Goal: Task Accomplishment & Management: Use online tool/utility

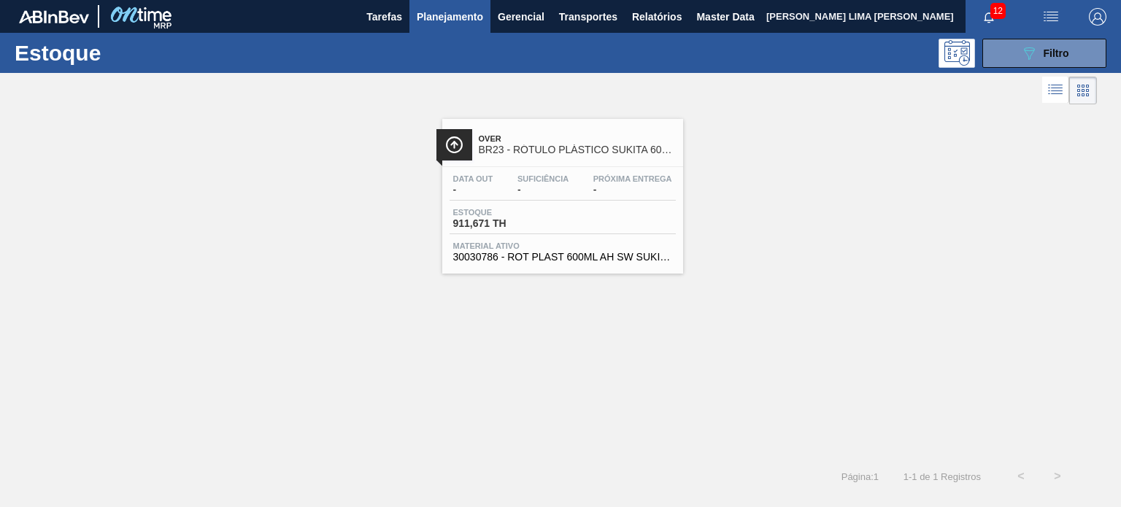
scroll to position [146, 0]
click at [1046, 58] on span "Filtro" at bounding box center [1056, 53] width 26 height 12
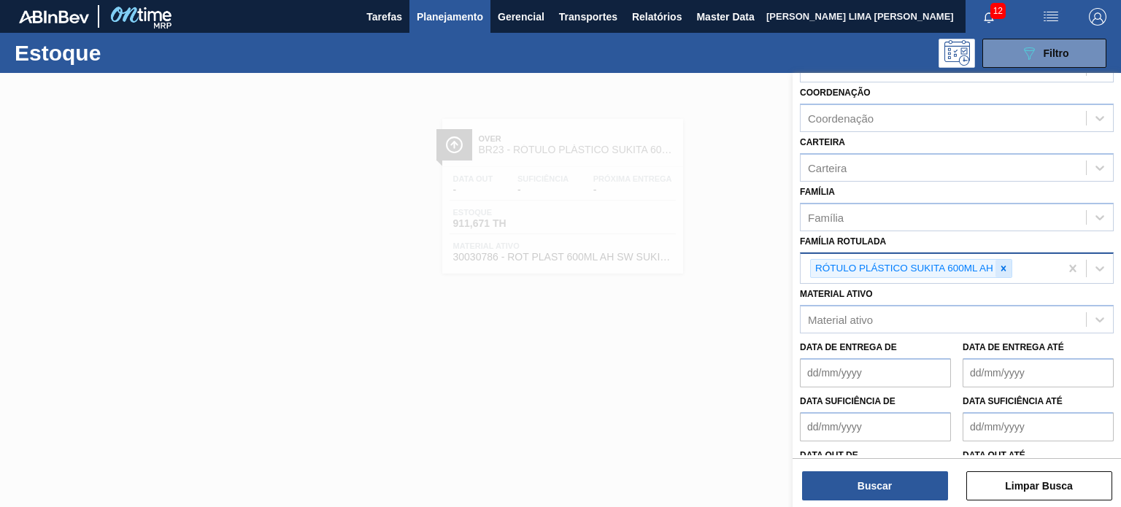
click at [997, 260] on div at bounding box center [1003, 269] width 16 height 18
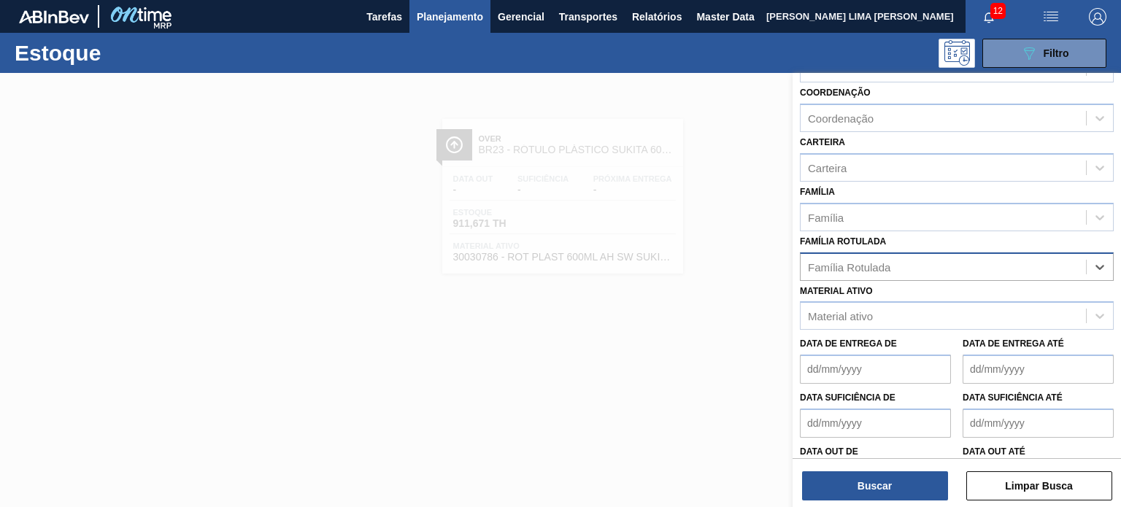
paste Rotulada "RÓTULO PLÁSTICO H2OH LIMAO 1,5L H"
type Rotulada "RÓTULO PLÁSTICO H2OH LIMAO 1,5L H"
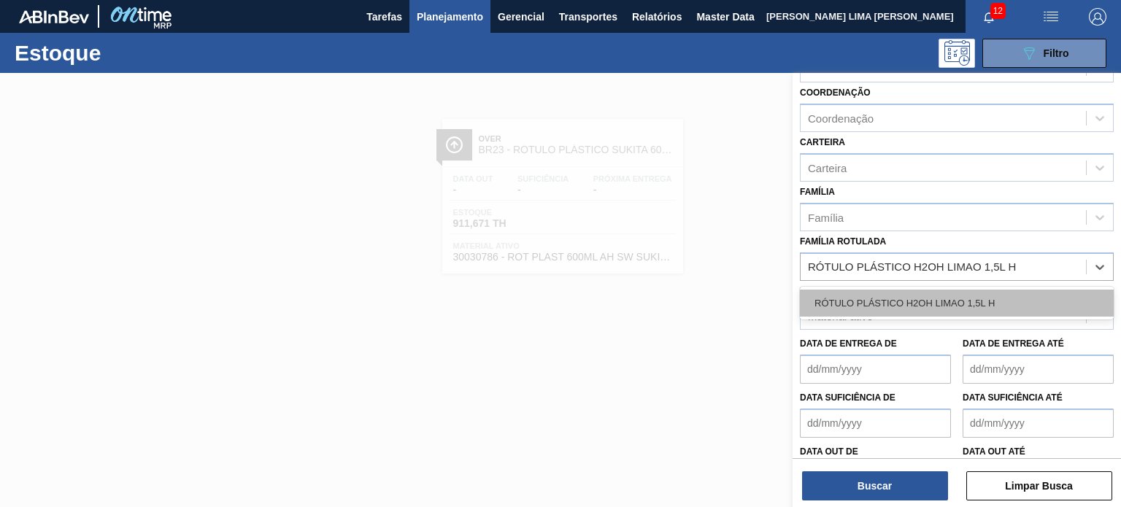
click at [964, 293] on div "RÓTULO PLÁSTICO H2OH LIMAO 1,5L H" at bounding box center [957, 303] width 314 height 27
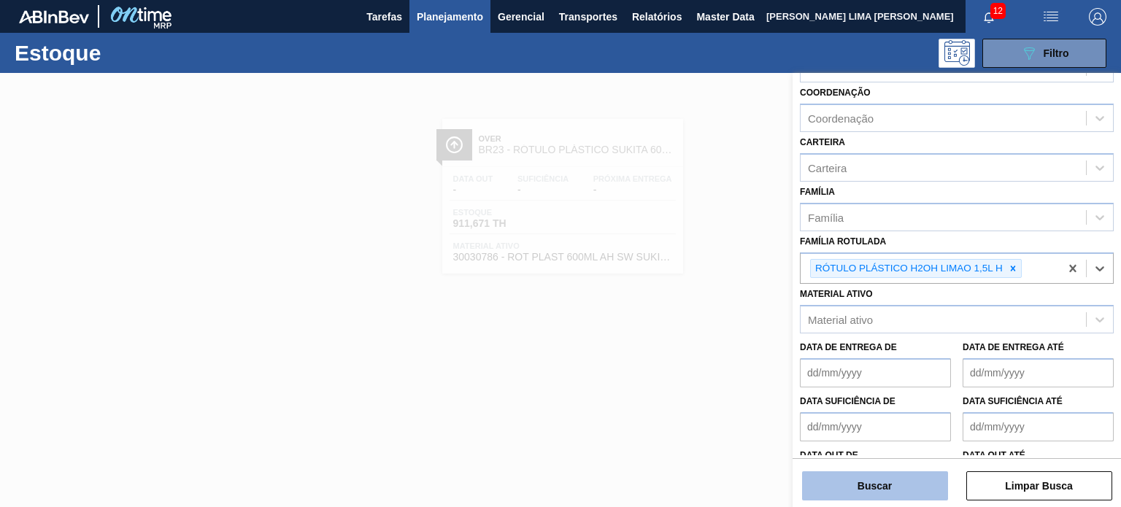
click at [908, 487] on button "Buscar" at bounding box center [875, 485] width 146 height 29
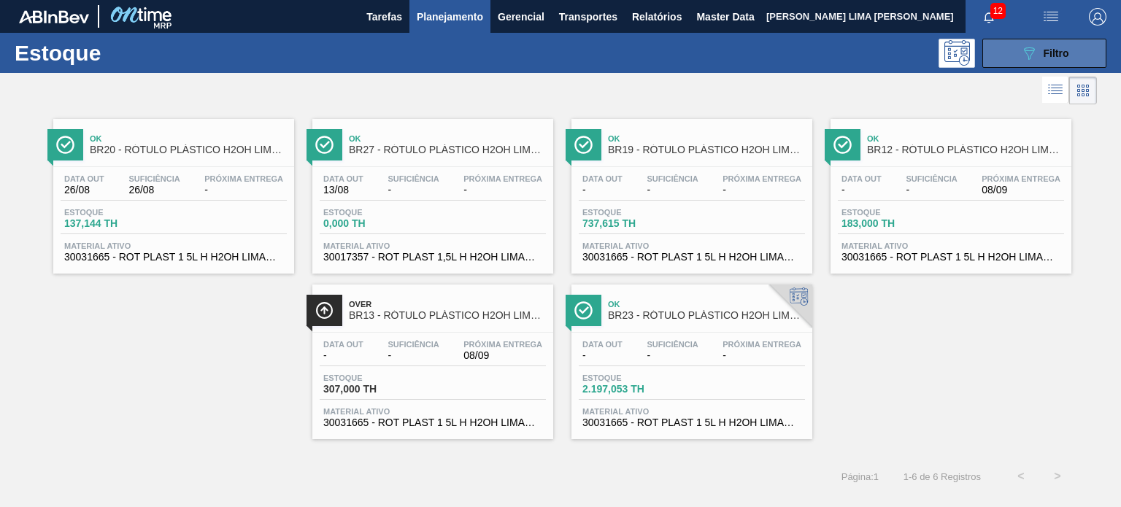
click at [1043, 55] on span "Filtro" at bounding box center [1056, 53] width 26 height 12
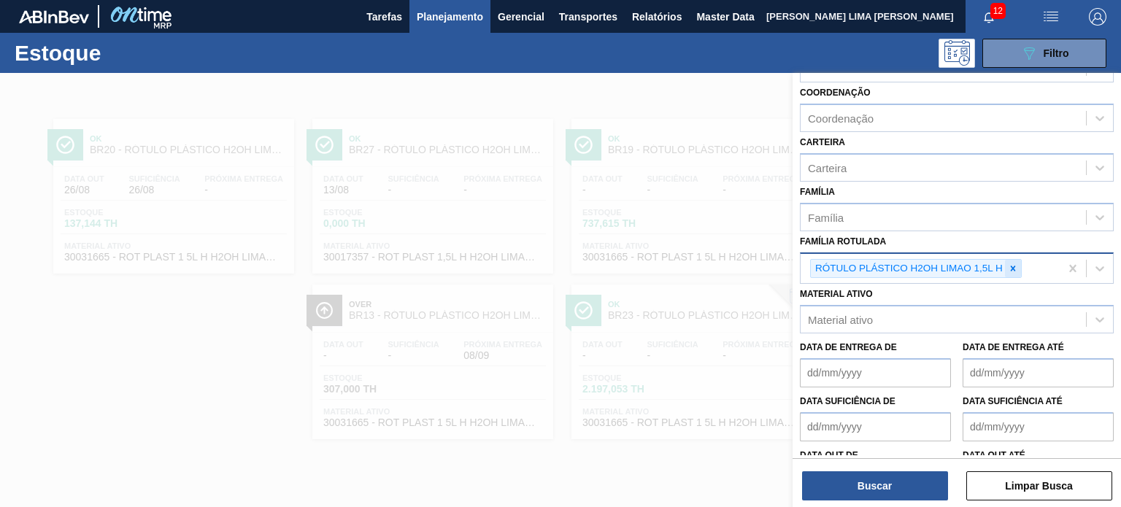
click at [1008, 265] on icon at bounding box center [1013, 268] width 10 height 10
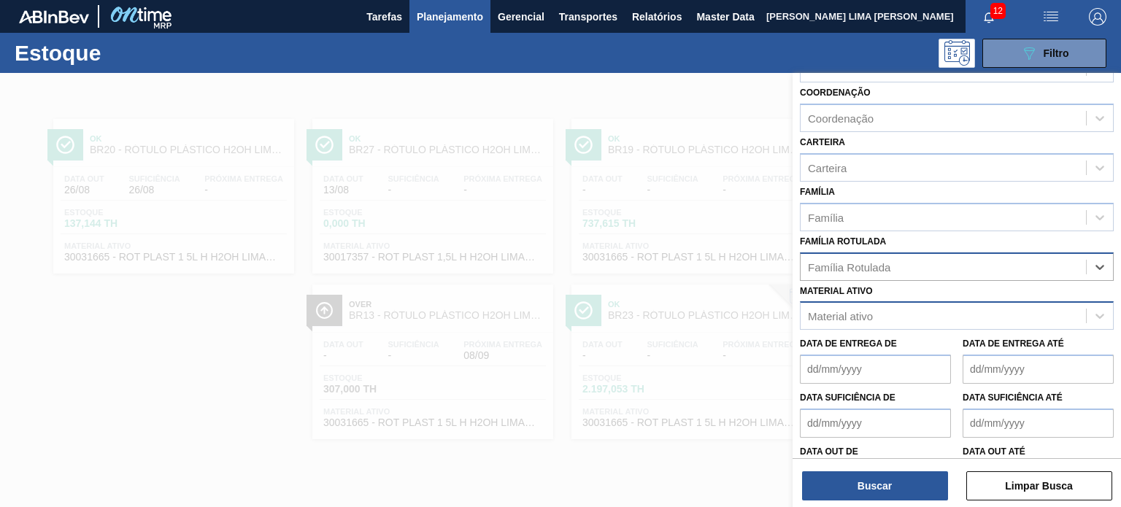
click at [920, 306] on div "Material ativo" at bounding box center [942, 316] width 285 height 21
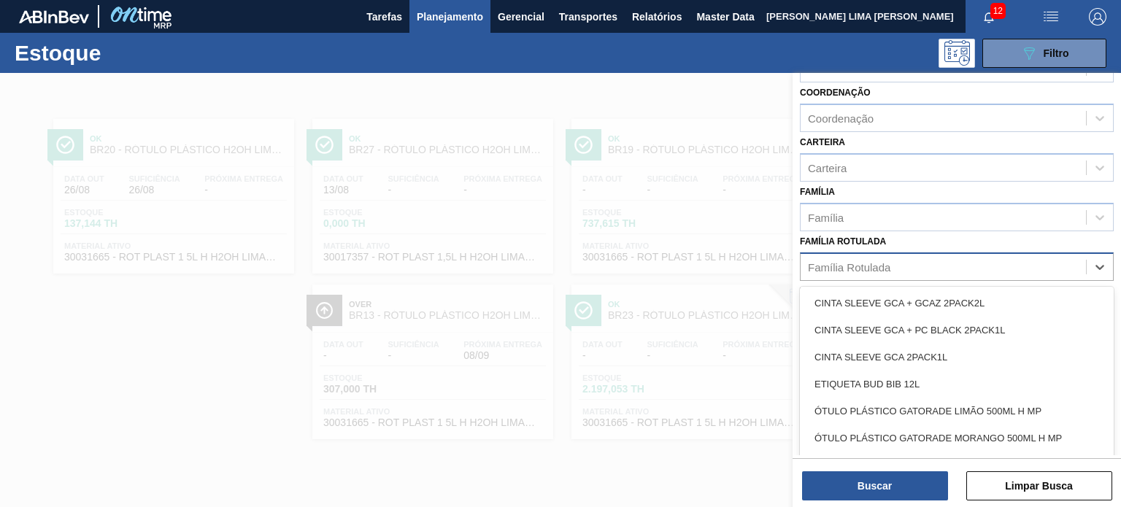
click at [895, 273] on div "Família Rotulada" at bounding box center [942, 266] width 285 height 21
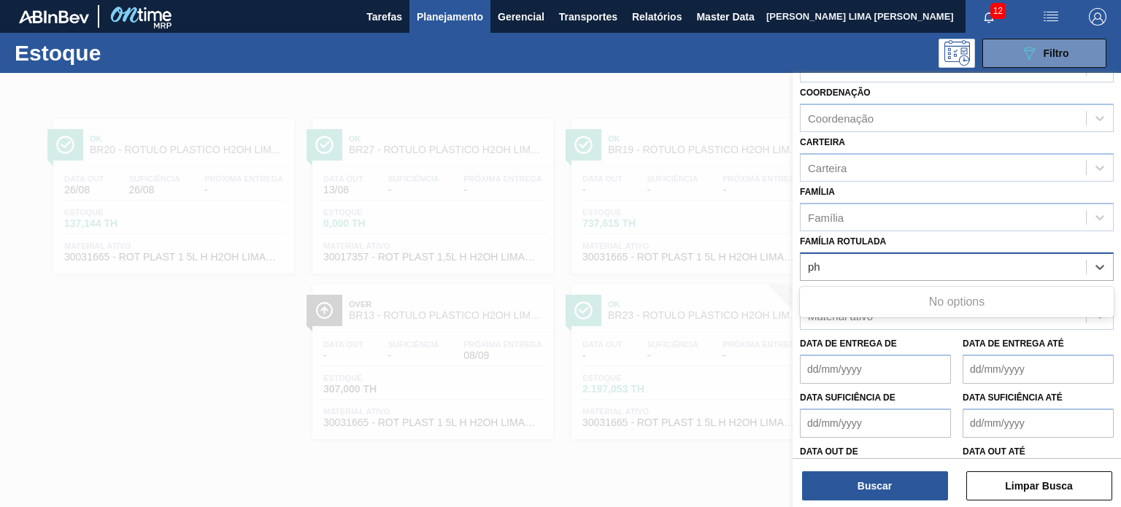
type Rotulada "p"
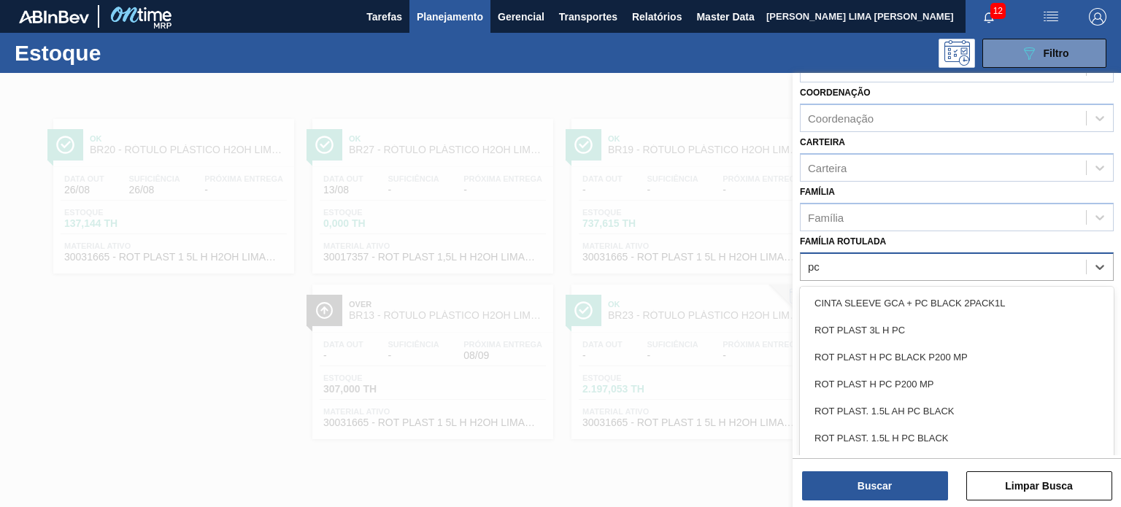
type Rotulada "p"
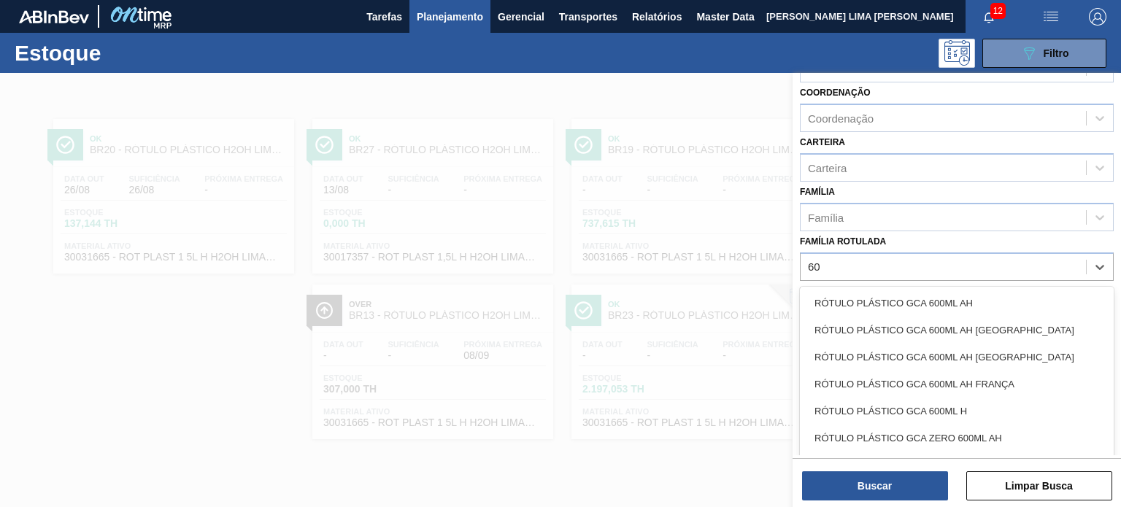
type Rotulada "6"
type Rotulada "pc 6"
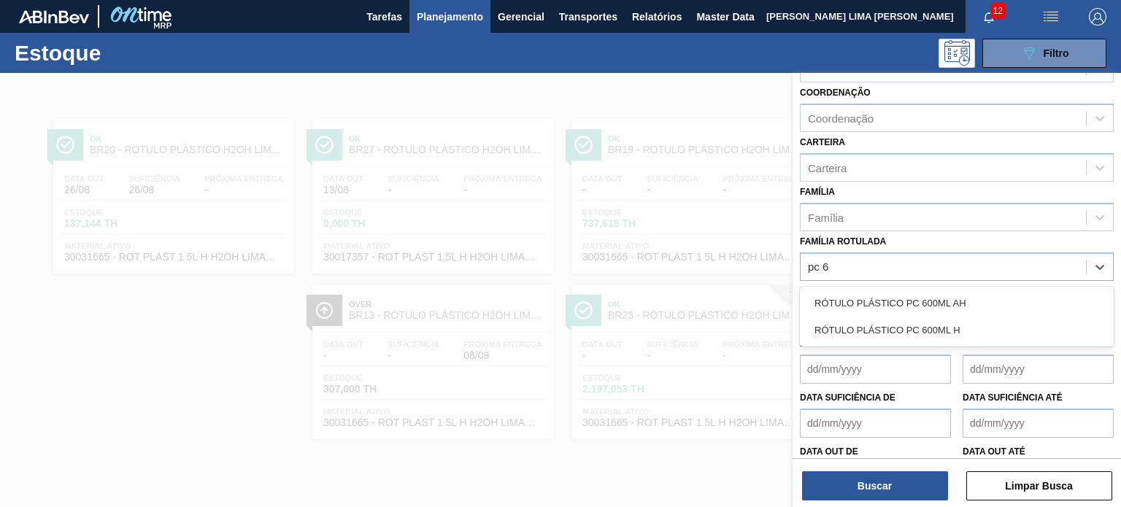
click at [953, 334] on div "RÓTULO PLÁSTICO PC 600ML H" at bounding box center [957, 330] width 314 height 27
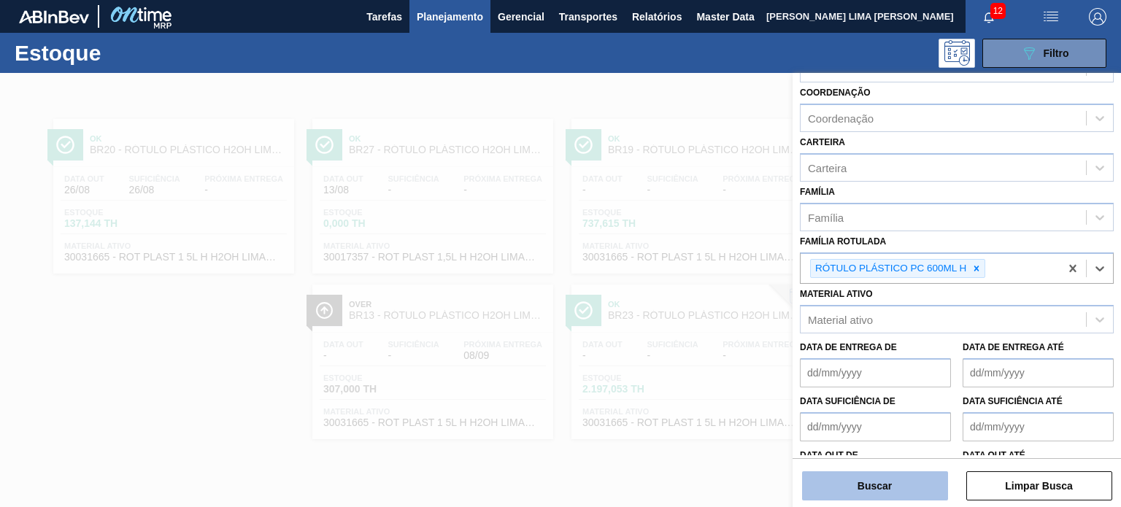
click at [912, 472] on button "Buscar" at bounding box center [875, 485] width 146 height 29
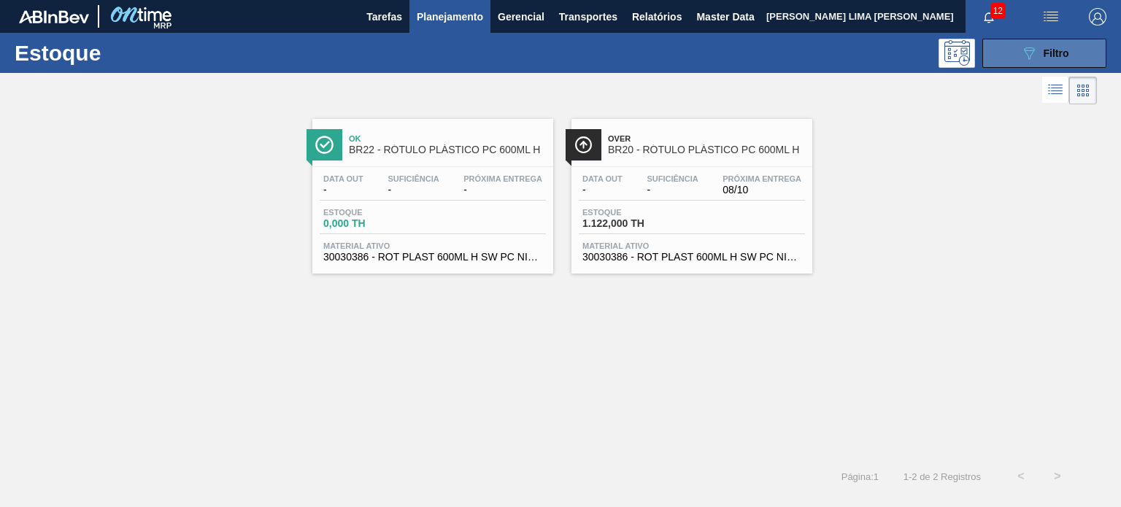
click at [1022, 63] on button "089F7B8B-B2A5-4AFE-B5C0-19BA573D28AC Filtro" at bounding box center [1044, 53] width 124 height 29
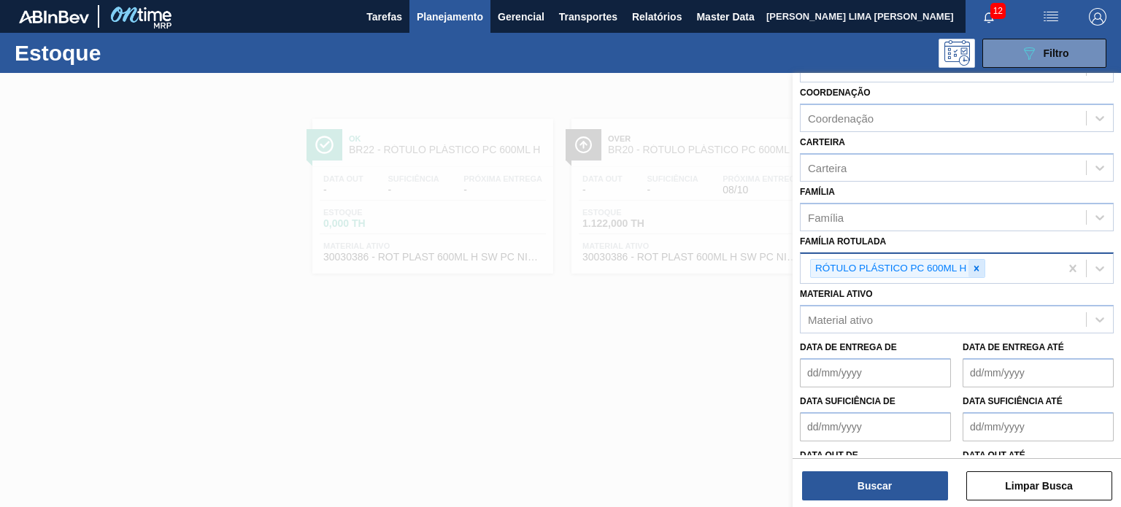
click at [981, 265] on icon at bounding box center [976, 268] width 10 height 10
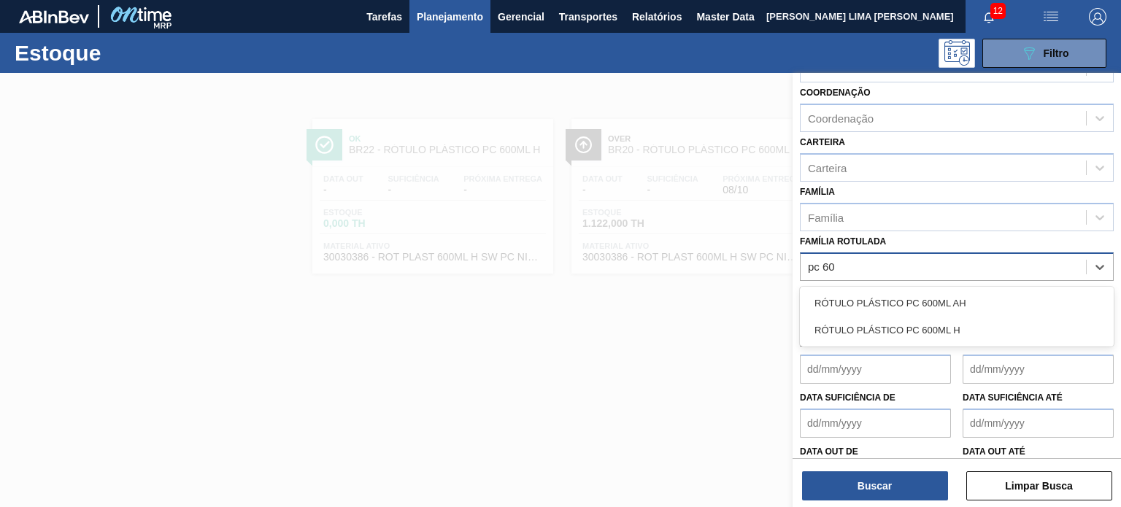
type Rotulada "pc 600"
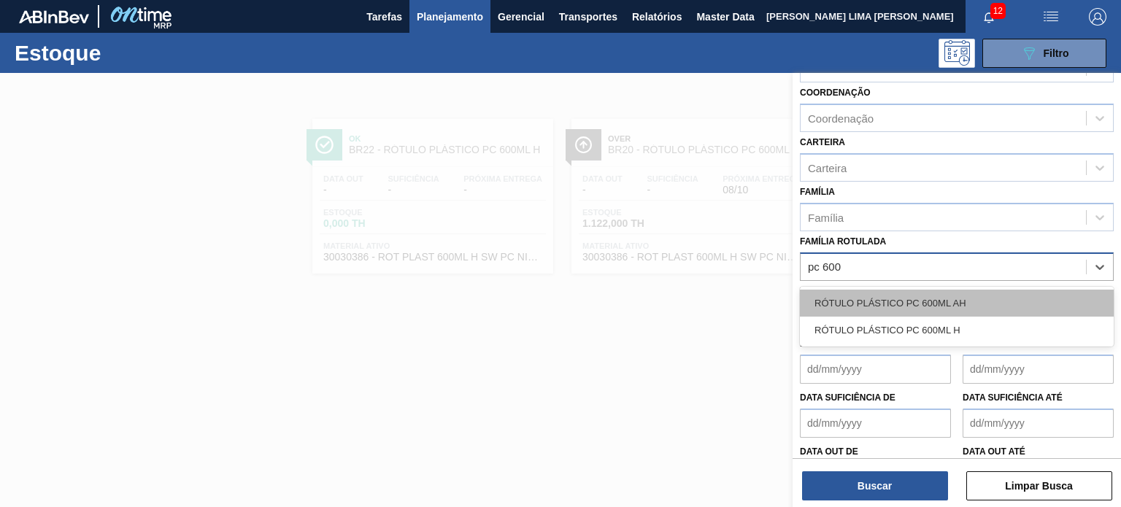
click at [960, 290] on div "RÓTULO PLÁSTICO PC 600ML AH" at bounding box center [957, 303] width 314 height 27
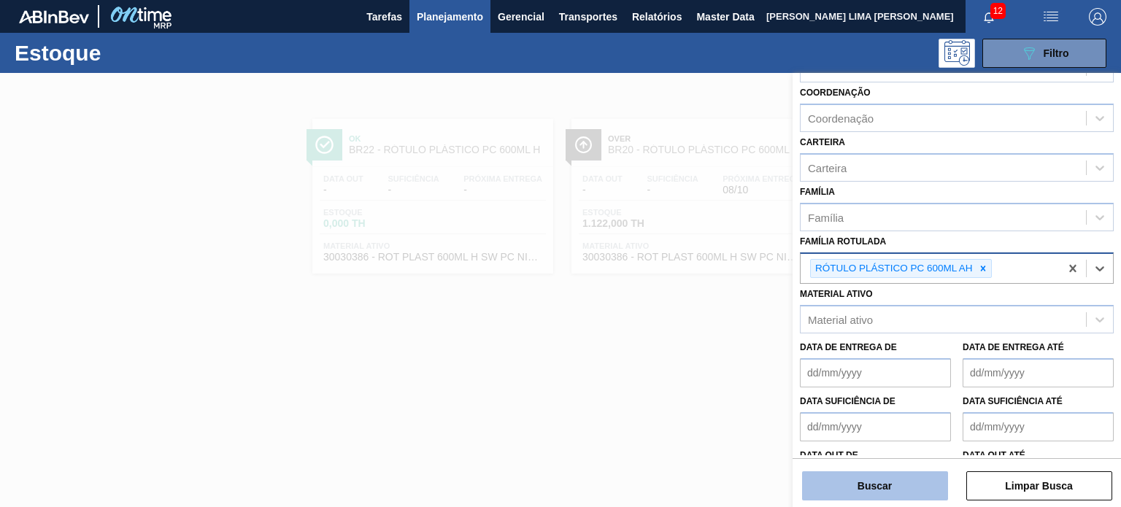
click at [905, 483] on button "Buscar" at bounding box center [875, 485] width 146 height 29
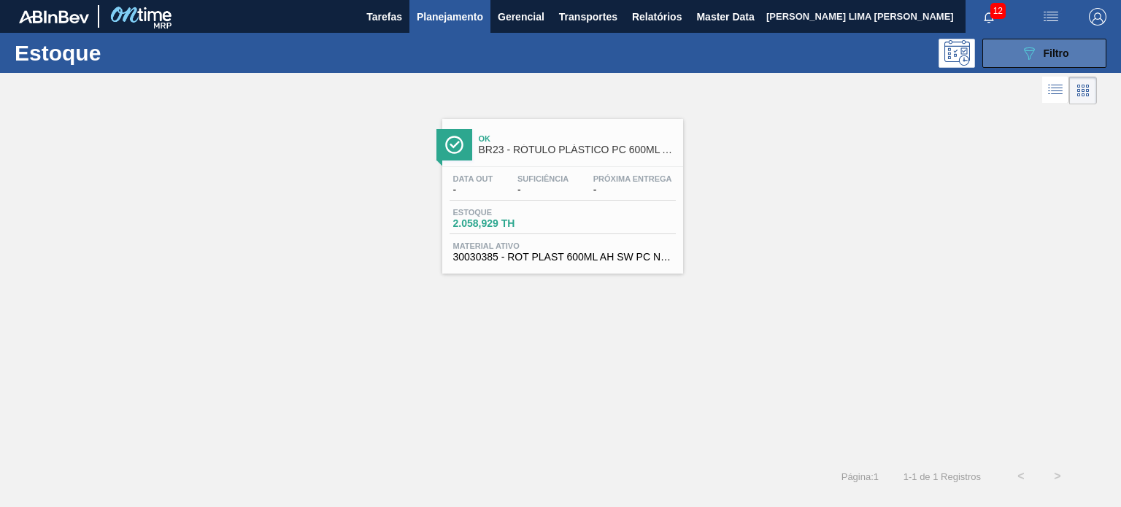
click at [1058, 53] on span "Filtro" at bounding box center [1056, 53] width 26 height 12
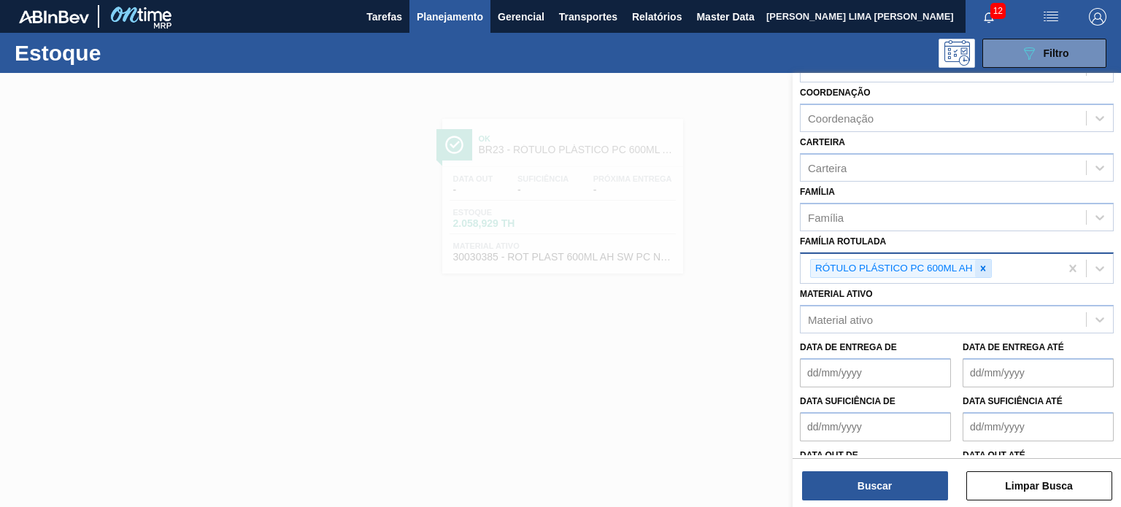
click at [984, 271] on div at bounding box center [983, 269] width 16 height 18
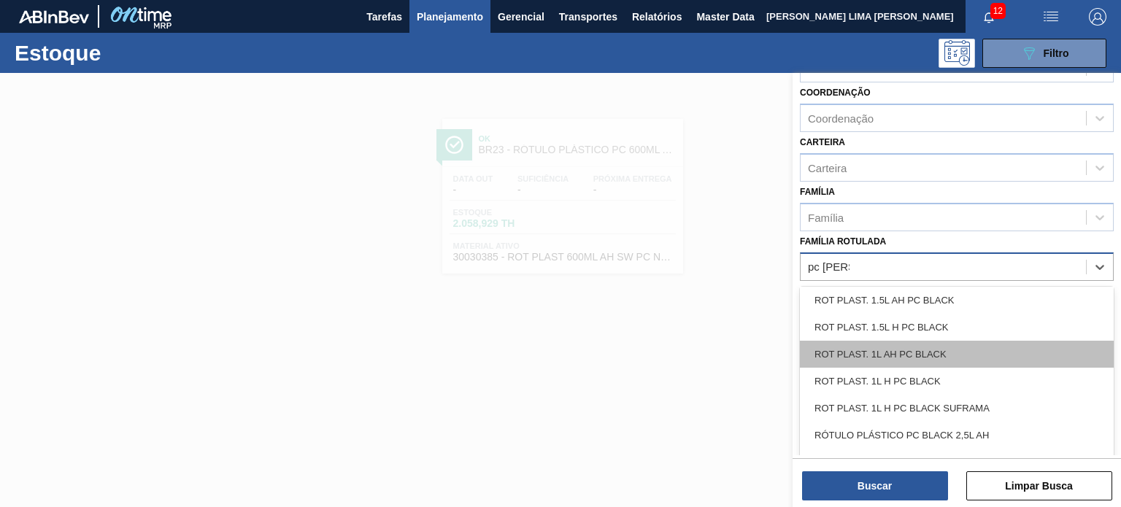
scroll to position [0, 0]
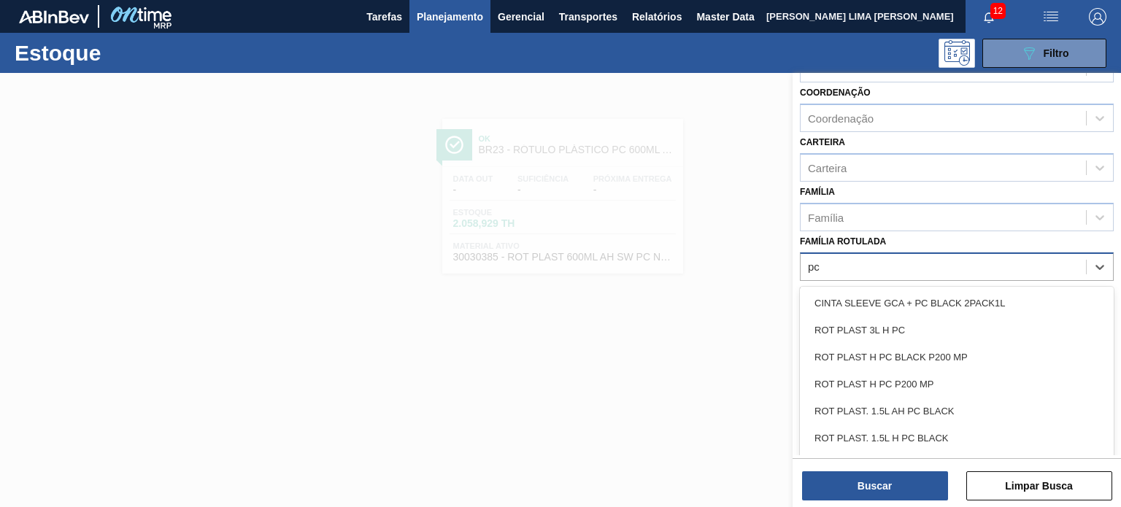
type Rotulada "p"
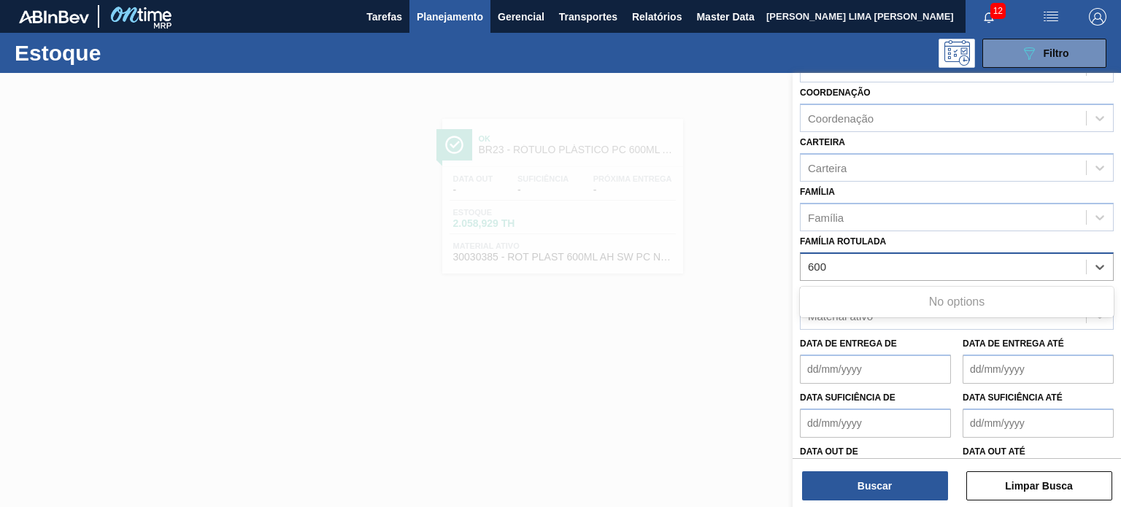
type Rotulada "600"
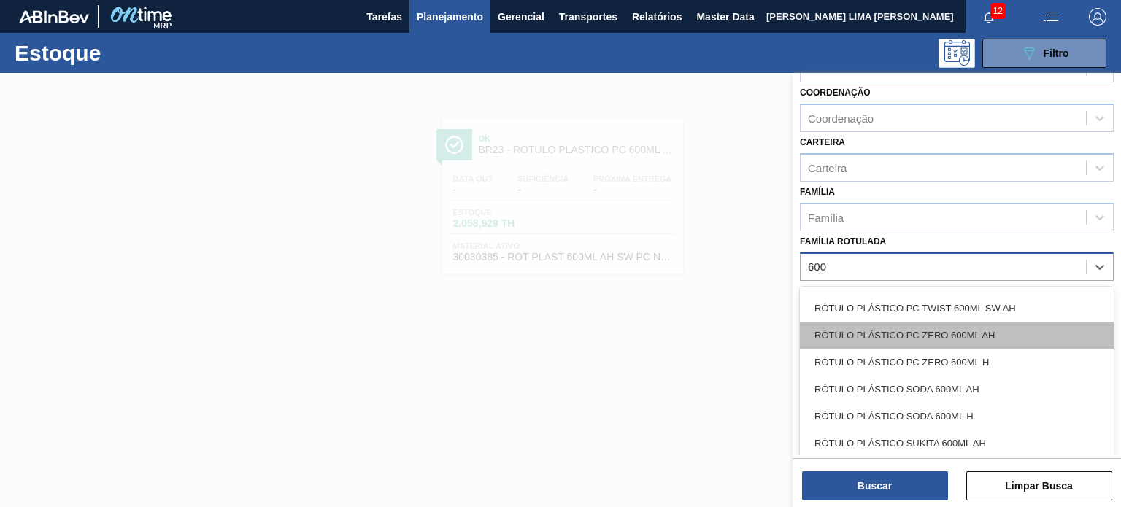
scroll to position [327, 0]
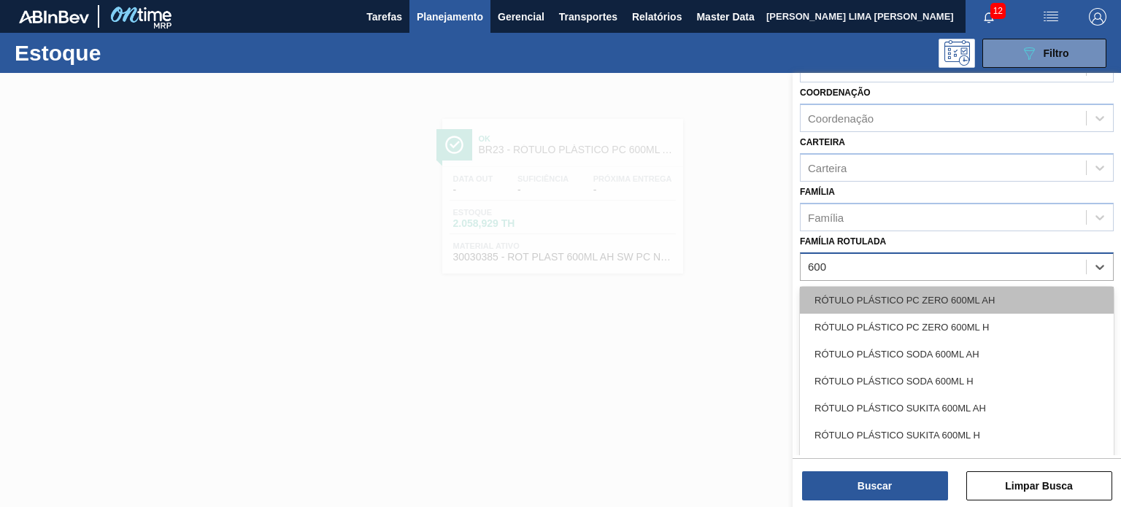
click at [993, 303] on div "RÓTULO PLÁSTICO PC ZERO 600ML AH" at bounding box center [957, 300] width 314 height 27
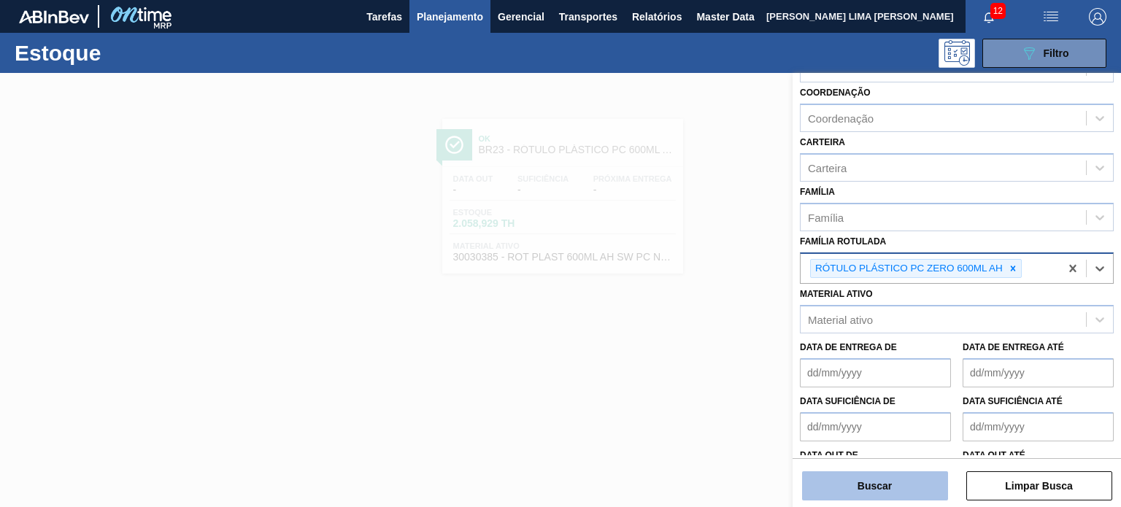
click at [914, 481] on button "Buscar" at bounding box center [875, 485] width 146 height 29
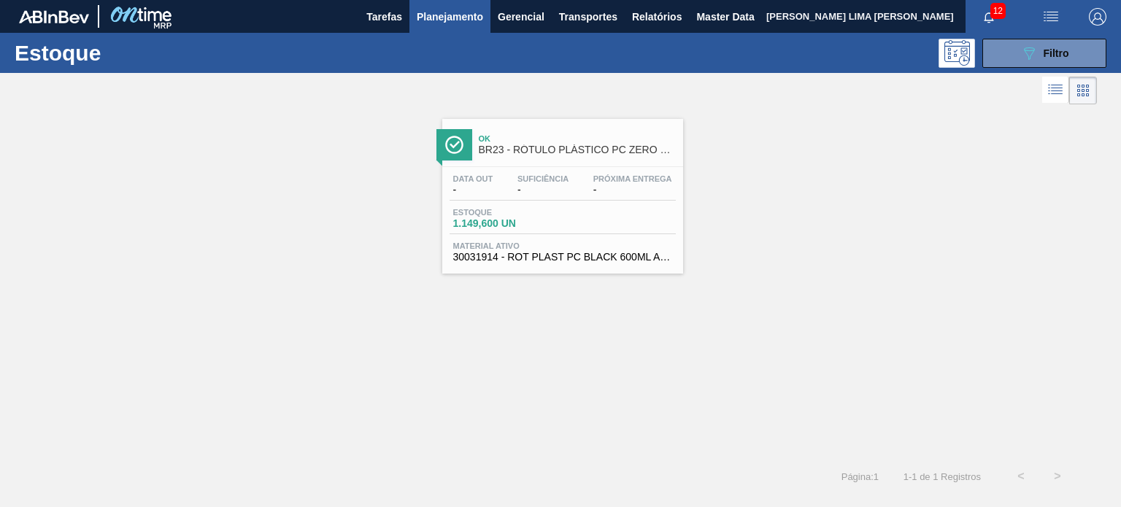
click at [1031, 68] on div "Estoque 089F7B8B-B2A5-4AFE-B5C0-19BA573D28AC Filtro" at bounding box center [560, 53] width 1121 height 40
click at [1027, 66] on button "089F7B8B-B2A5-4AFE-B5C0-19BA573D28AC Filtro" at bounding box center [1044, 53] width 124 height 29
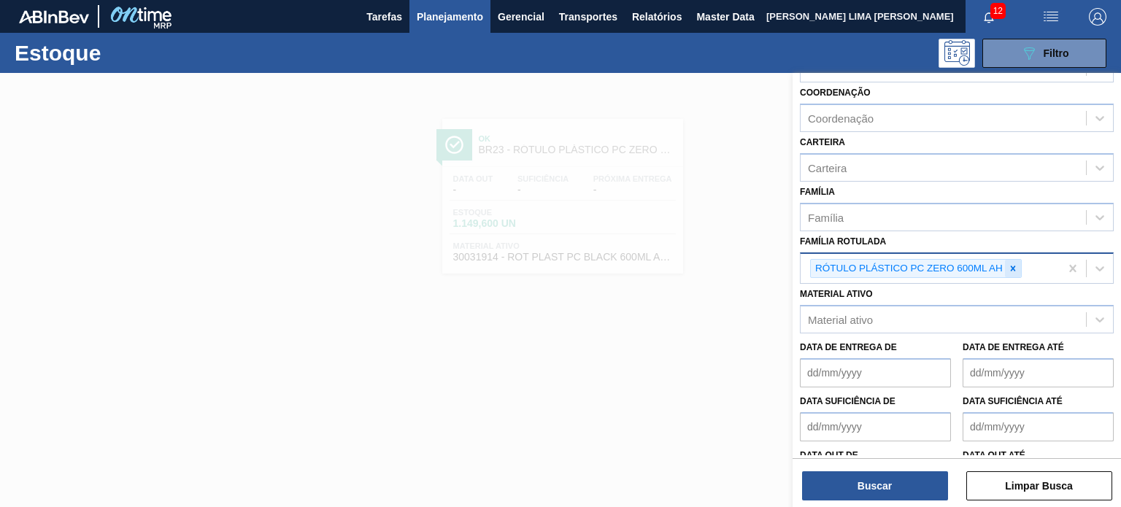
click at [1001, 260] on div "RÓTULO PLÁSTICO PC ZERO 600ML AH" at bounding box center [908, 269] width 194 height 18
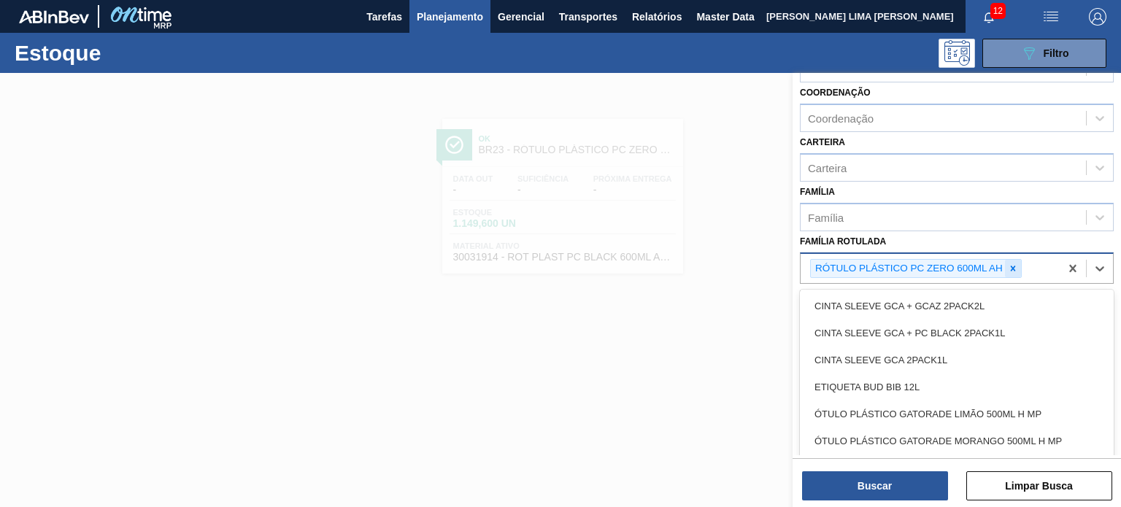
click at [1008, 260] on div at bounding box center [1013, 269] width 16 height 18
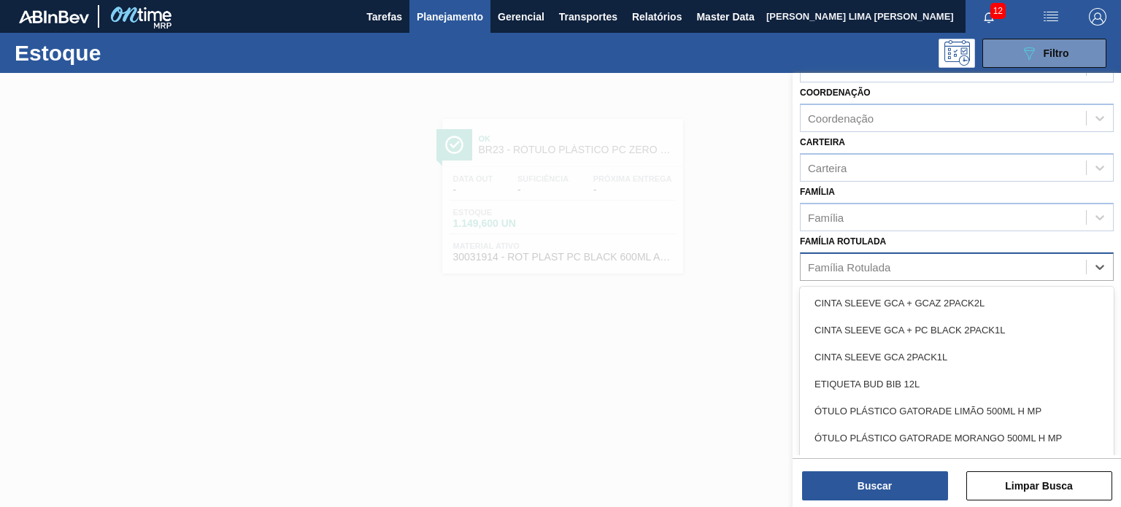
click at [922, 243] on div "Família Rotulada option RÓTULO PLÁSTICO PC ZERO 600ML AH, deselected. option CI…" at bounding box center [957, 256] width 314 height 50
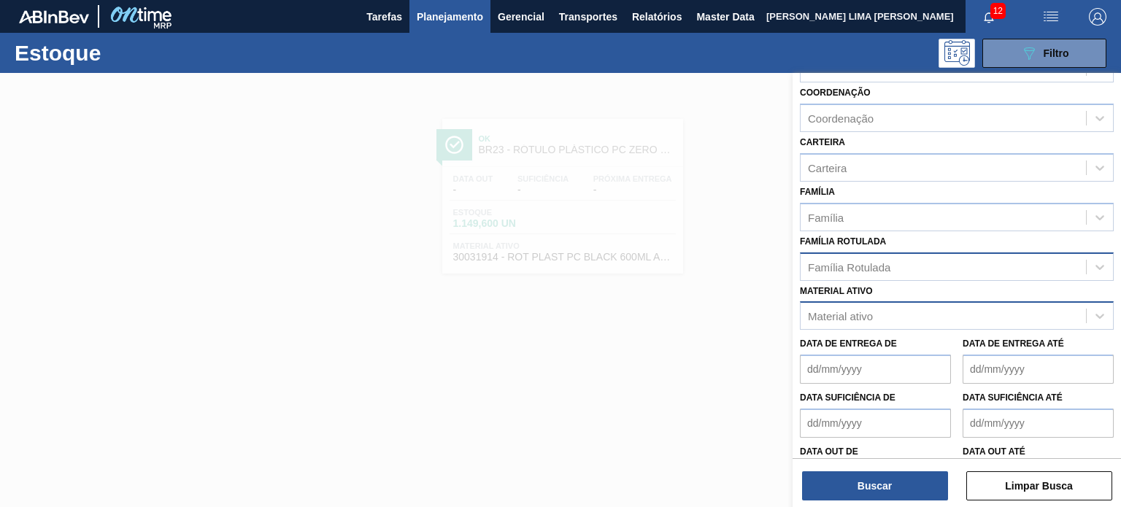
click at [918, 309] on div "Material ativo" at bounding box center [942, 316] width 285 height 21
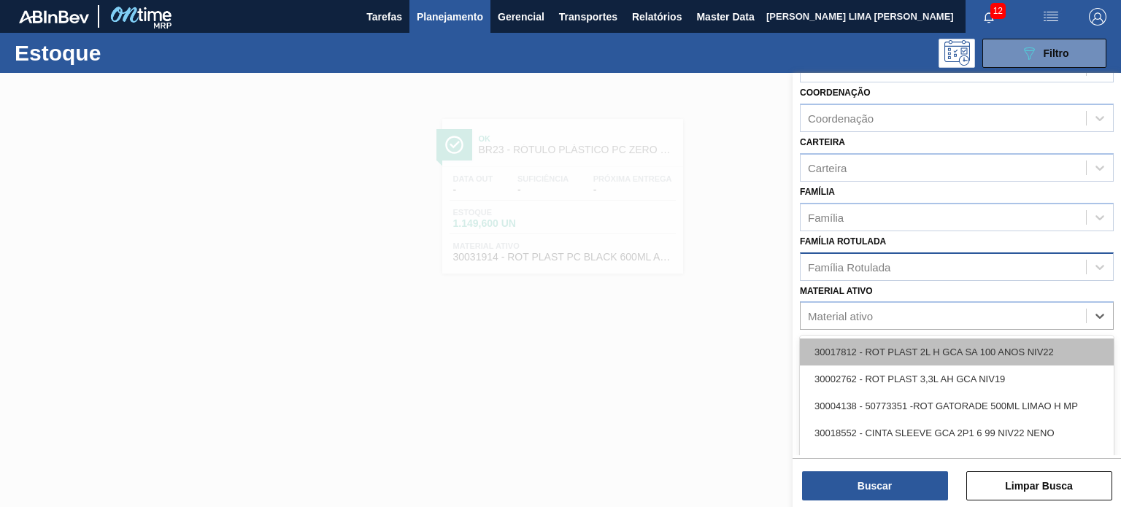
paste ativo "30031653"
type ativo "30031653"
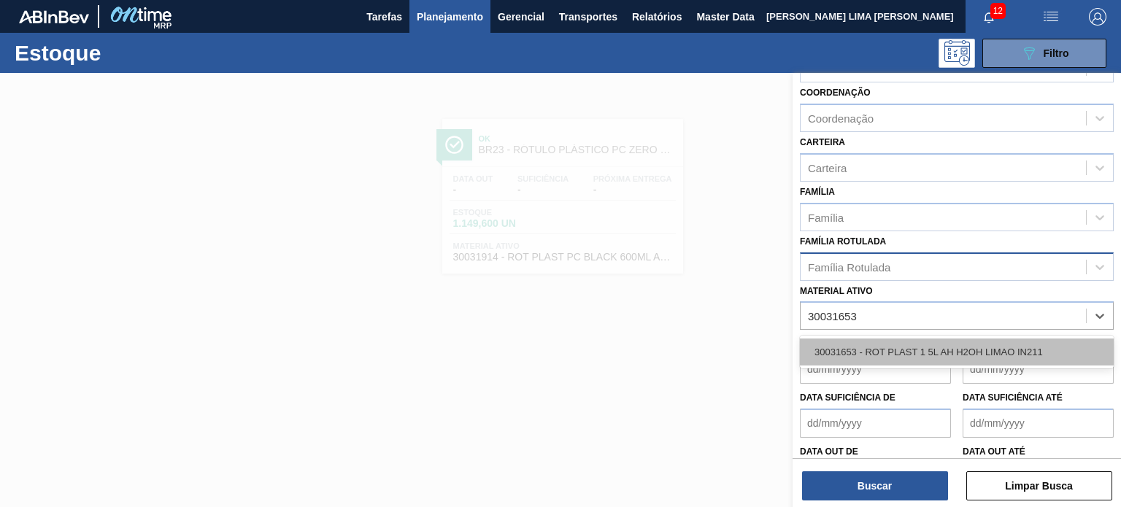
click at [916, 341] on div "30031653 - ROT PLAST 1 5L AH H2OH LIMAO IN211" at bounding box center [957, 352] width 314 height 27
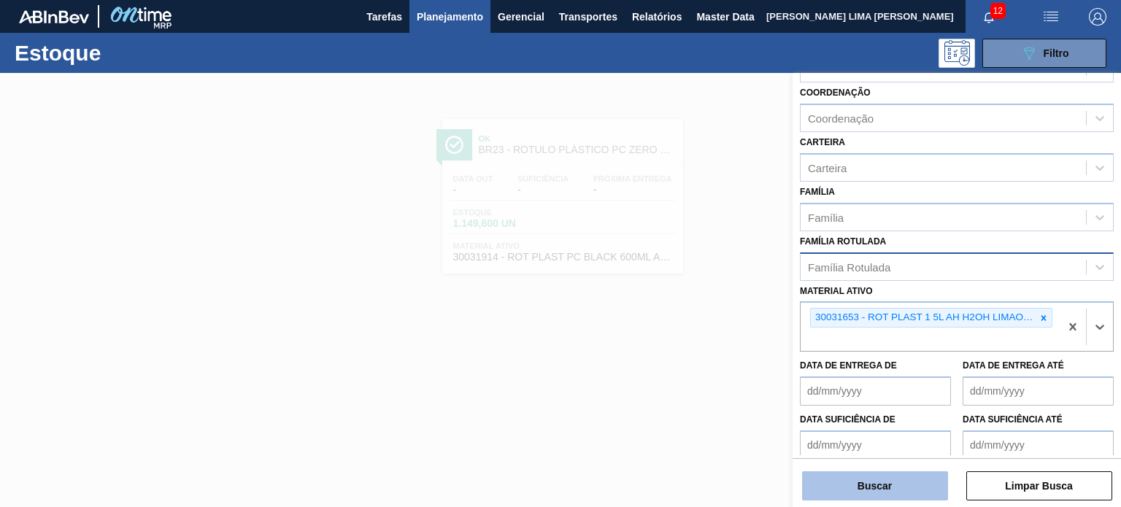
click at [888, 489] on button "Buscar" at bounding box center [875, 485] width 146 height 29
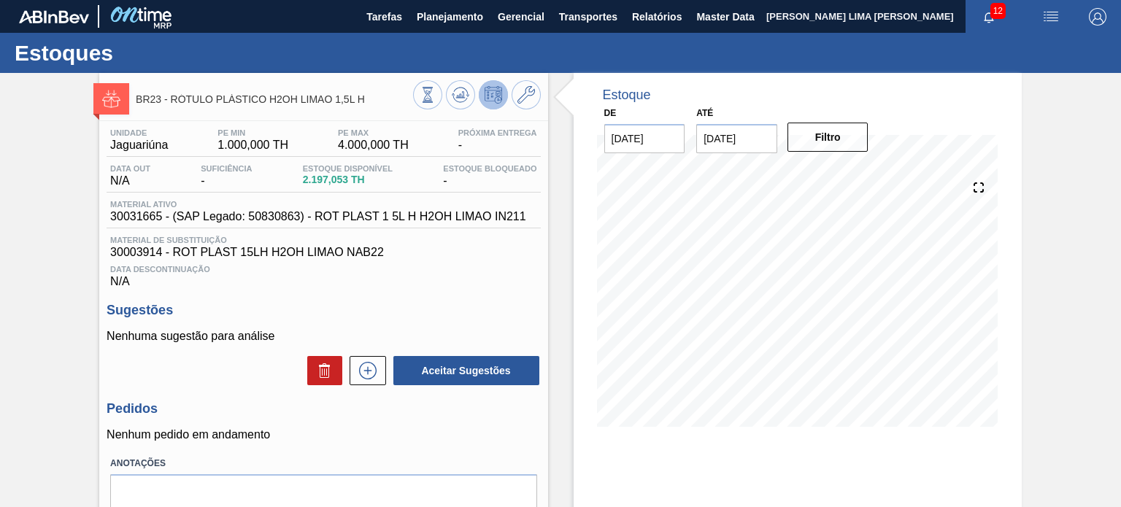
click at [143, 219] on span "30031665 - (SAP Legado: 50830863) - ROT PLAST 1 5L H H2OH LIMAO IN211" at bounding box center [318, 216] width 416 height 13
copy span "30031665"
drag, startPoint x: 383, startPoint y: 101, endPoint x: 171, endPoint y: 103, distance: 212.3
click at [171, 103] on span "BR23 - RÓTULO PLÁSTICO H2OH LIMAO 1,5L H" at bounding box center [274, 99] width 277 height 11
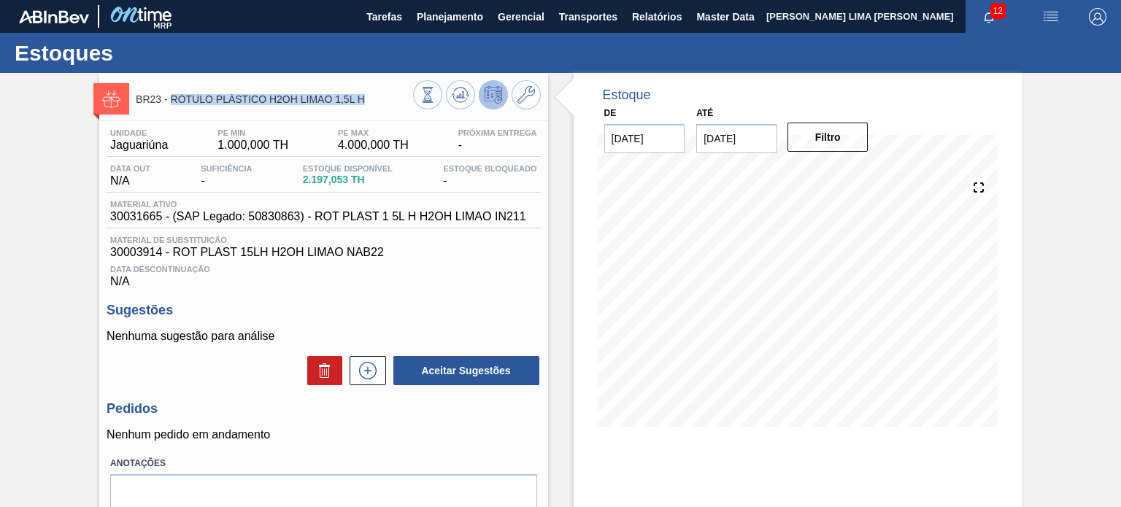
copy span "RÓTULO PLÁSTICO H2OH LIMAO 1,5L H"
click at [359, 368] on icon at bounding box center [368, 371] width 18 height 18
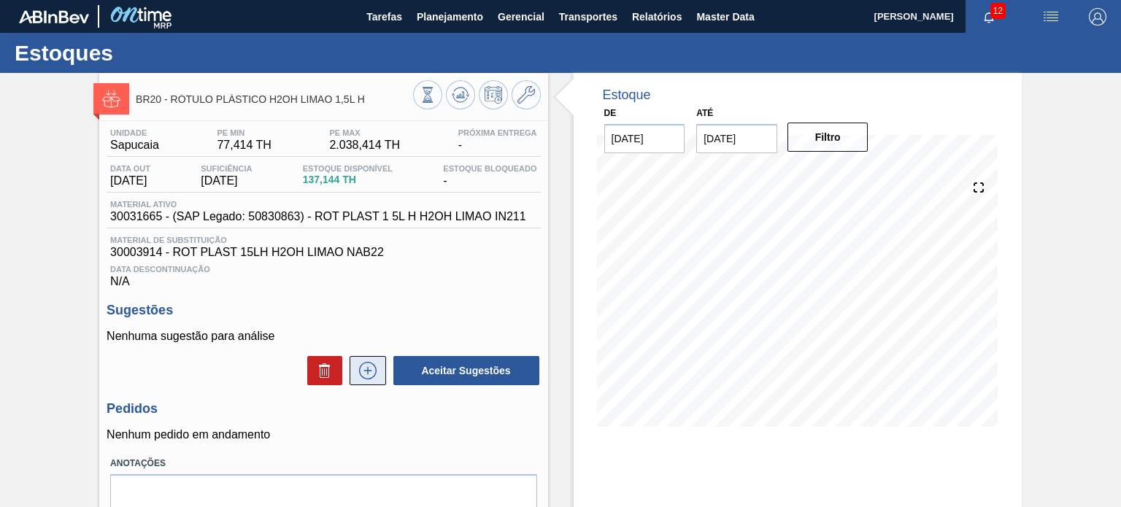
click at [362, 359] on button at bounding box center [368, 370] width 36 height 29
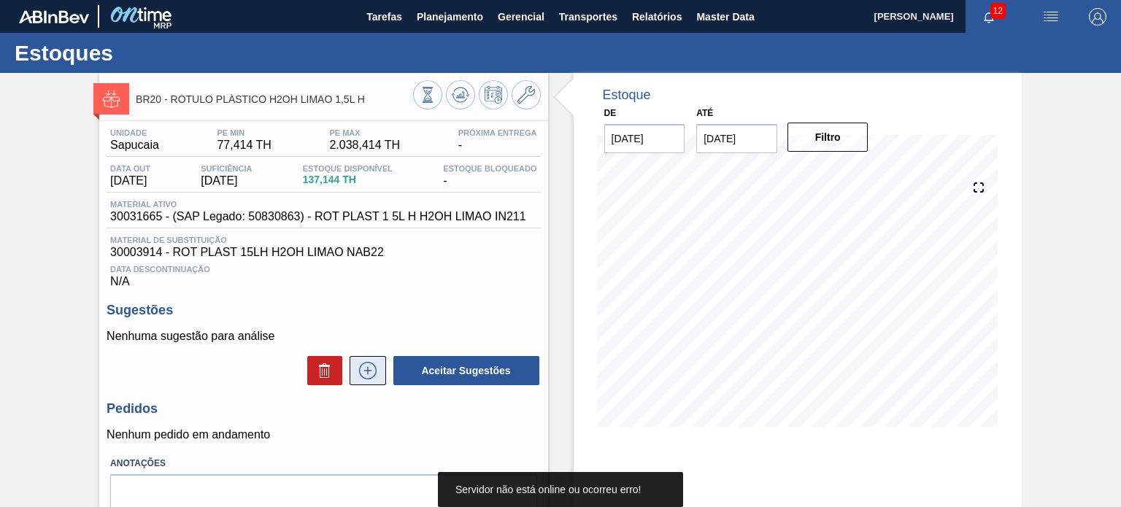
click at [368, 363] on icon at bounding box center [367, 371] width 23 height 18
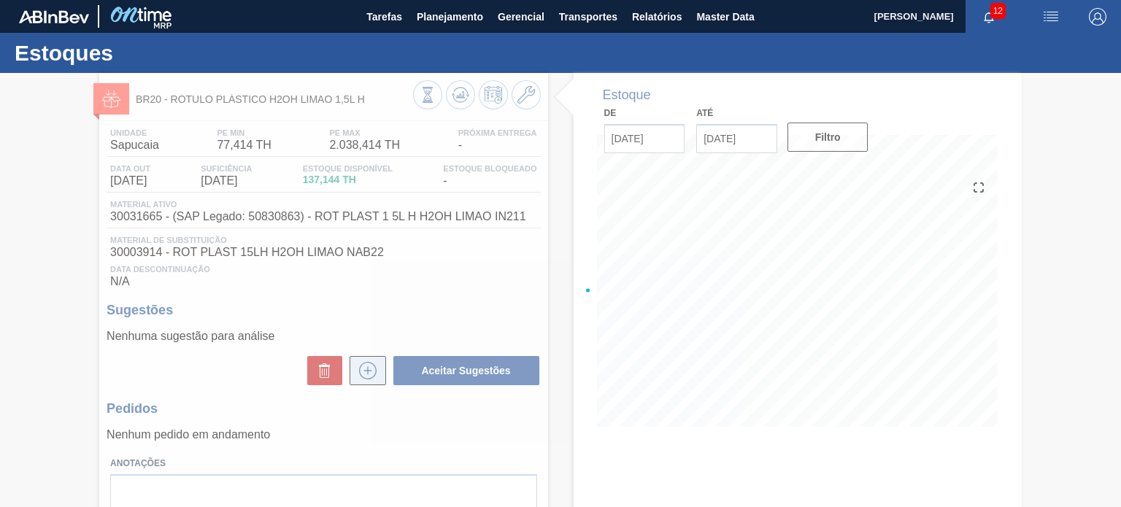
click at [368, 363] on icon at bounding box center [367, 371] width 23 height 18
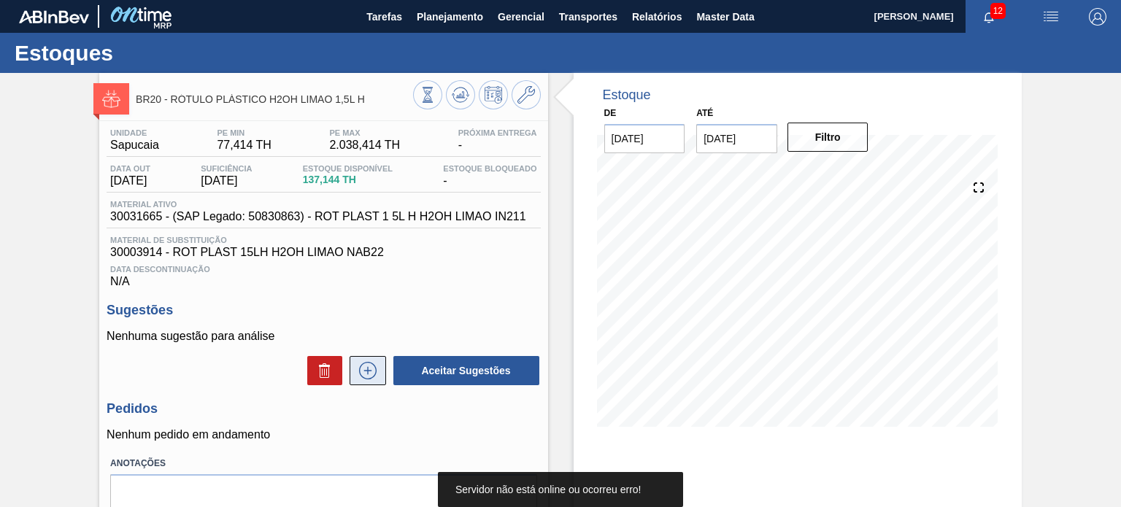
click at [368, 363] on icon at bounding box center [367, 371] width 23 height 18
click at [452, 107] on button at bounding box center [460, 94] width 29 height 29
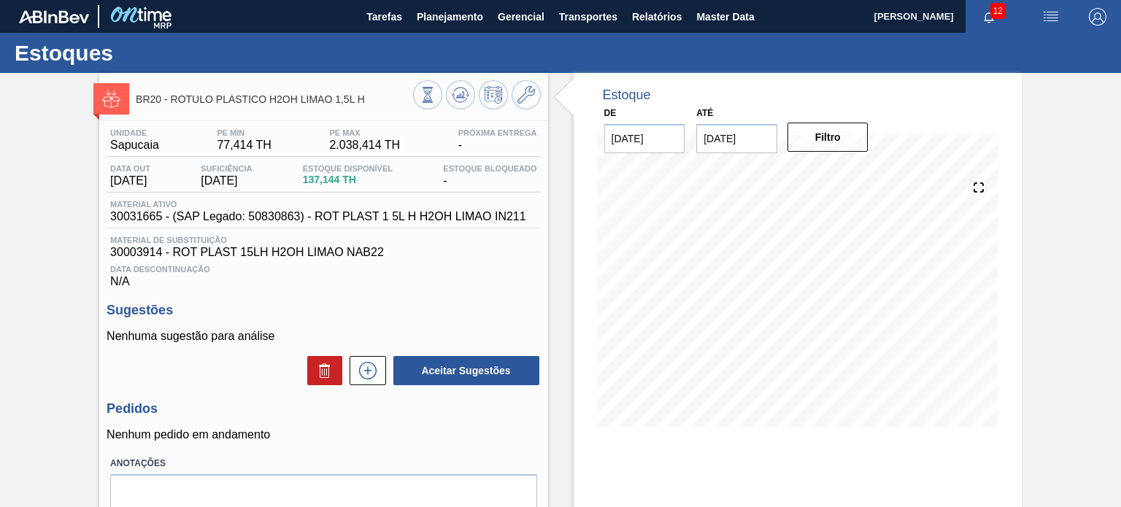
drag, startPoint x: 209, startPoint y: 155, endPoint x: 44, endPoint y: 172, distance: 165.8
click at [44, 171] on div "BR20 - RÓTULO PLÁSTICO H2OH LIMAO 1,5L H Unidade Sapucaia PE MIN 77,414 TH PE M…" at bounding box center [560, 350] width 1121 height 555
click at [356, 379] on icon at bounding box center [367, 371] width 23 height 18
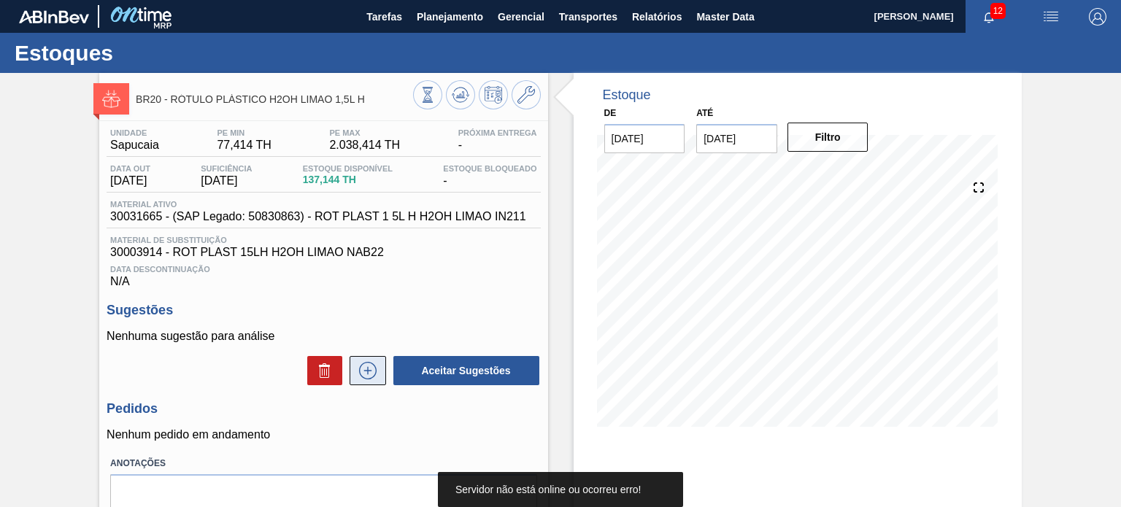
click at [356, 379] on icon at bounding box center [367, 371] width 23 height 18
click at [356, 381] on button at bounding box center [368, 370] width 36 height 29
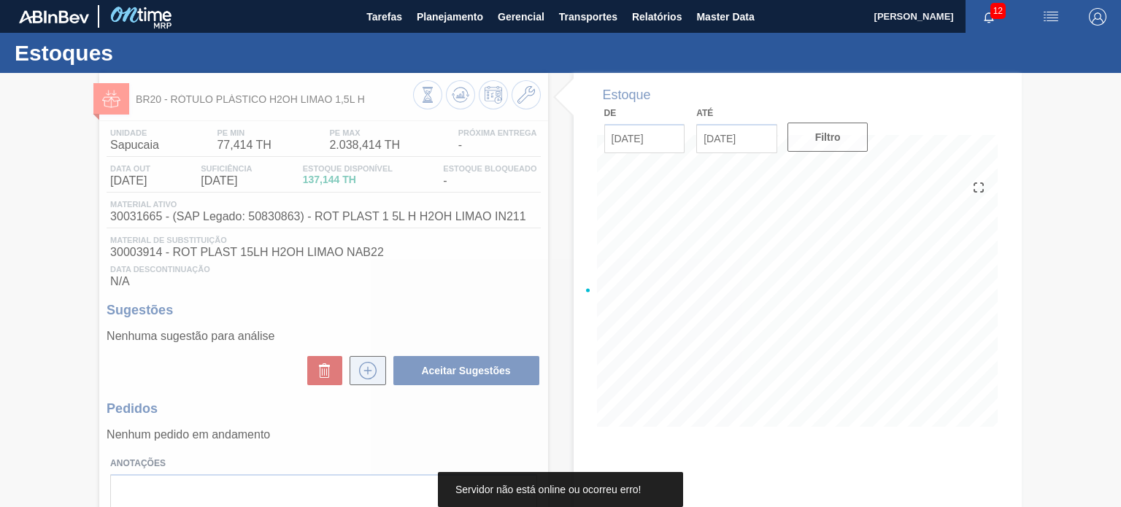
click at [356, 381] on button at bounding box center [368, 370] width 36 height 29
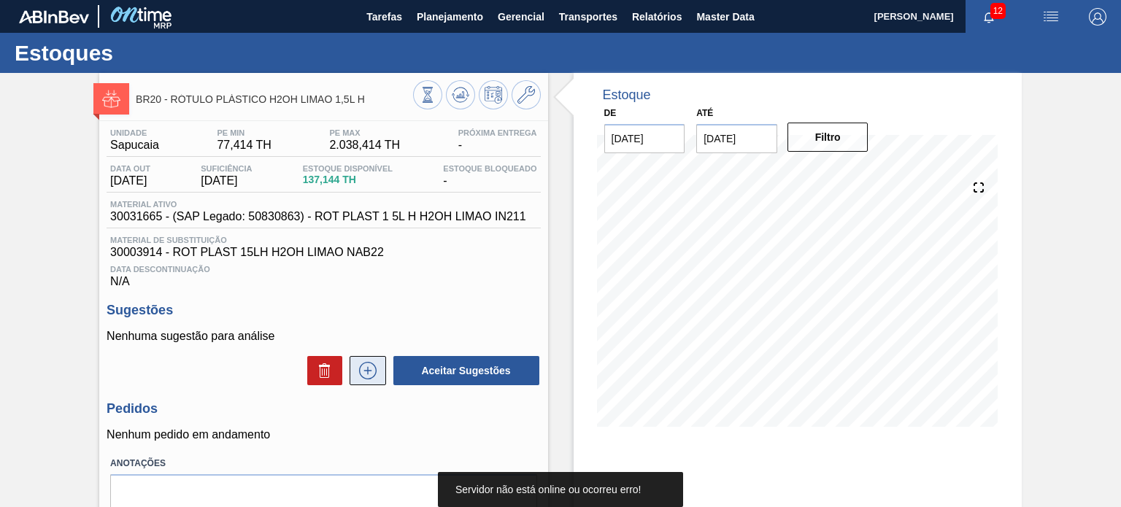
click at [356, 381] on button at bounding box center [368, 370] width 36 height 29
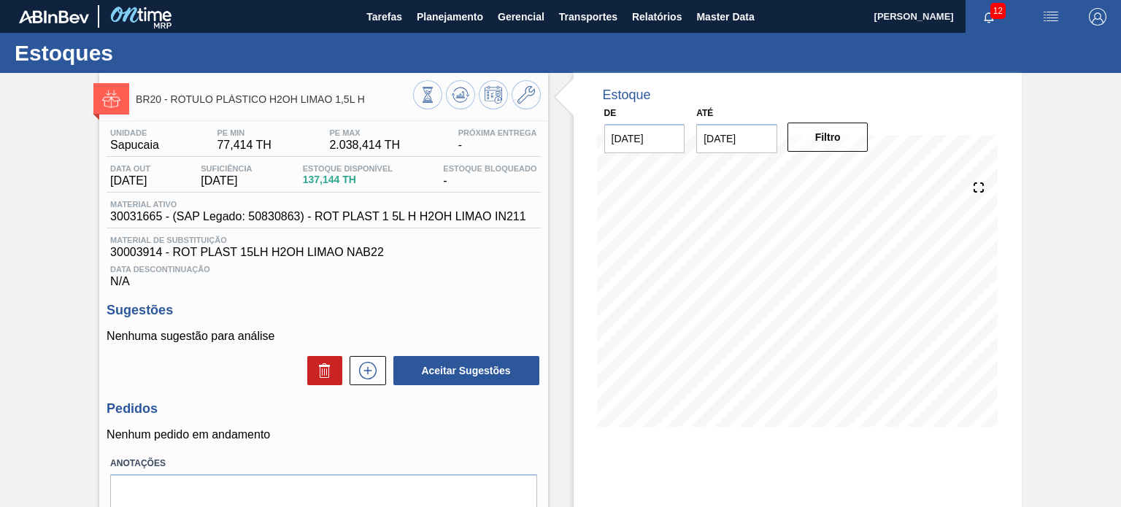
click at [350, 356] on button at bounding box center [368, 370] width 36 height 29
click at [455, 82] on button at bounding box center [460, 94] width 29 height 29
click at [368, 371] on icon at bounding box center [367, 370] width 8 height 1
click at [381, 367] on button at bounding box center [368, 370] width 36 height 29
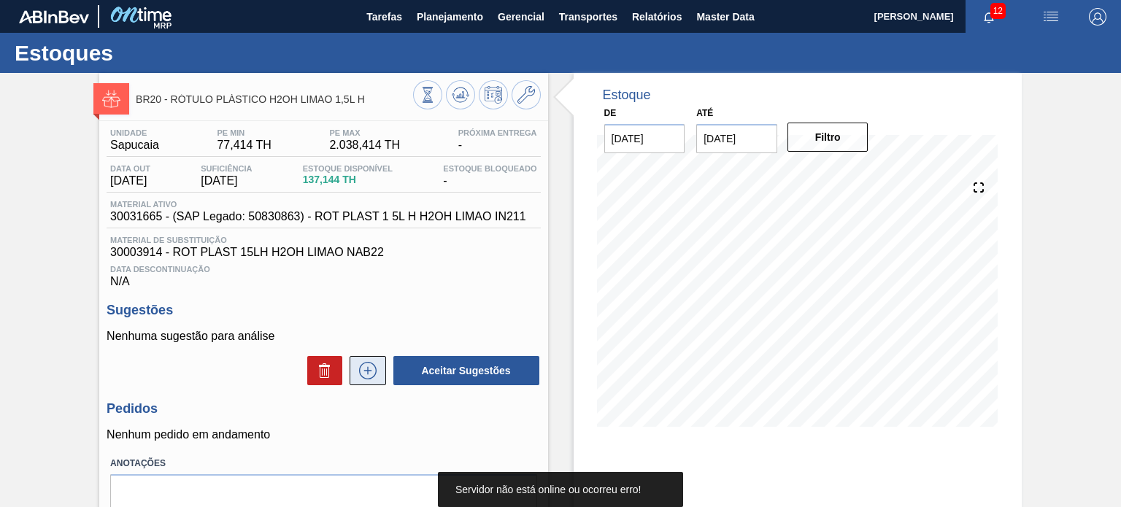
click at [374, 371] on icon at bounding box center [368, 371] width 18 height 18
click at [374, 371] on icon at bounding box center [367, 371] width 23 height 18
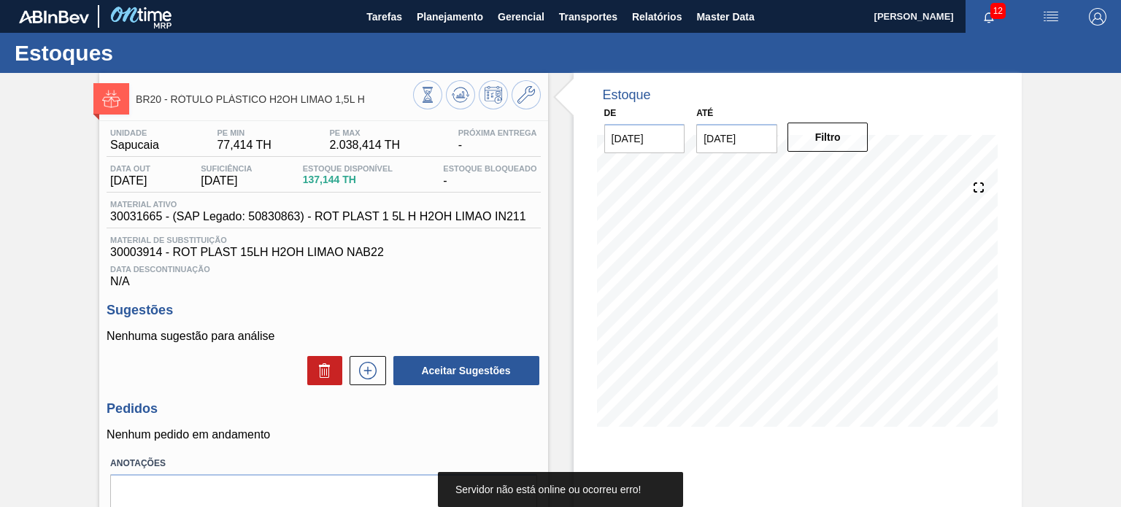
click at [374, 371] on icon at bounding box center [367, 371] width 23 height 18
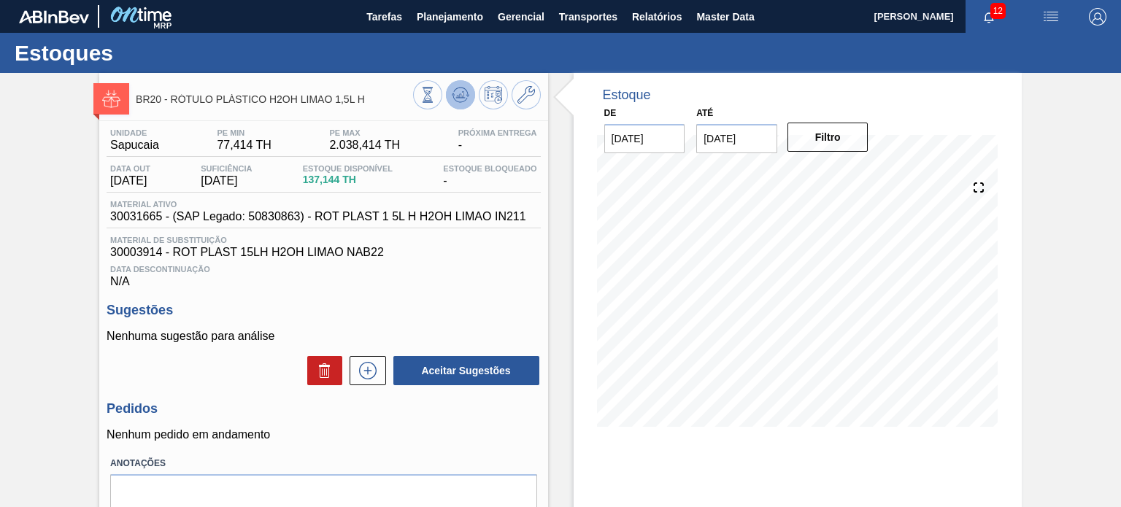
click at [436, 91] on icon at bounding box center [428, 95] width 16 height 16
click at [425, 99] on icon at bounding box center [427, 99] width 6 height 3
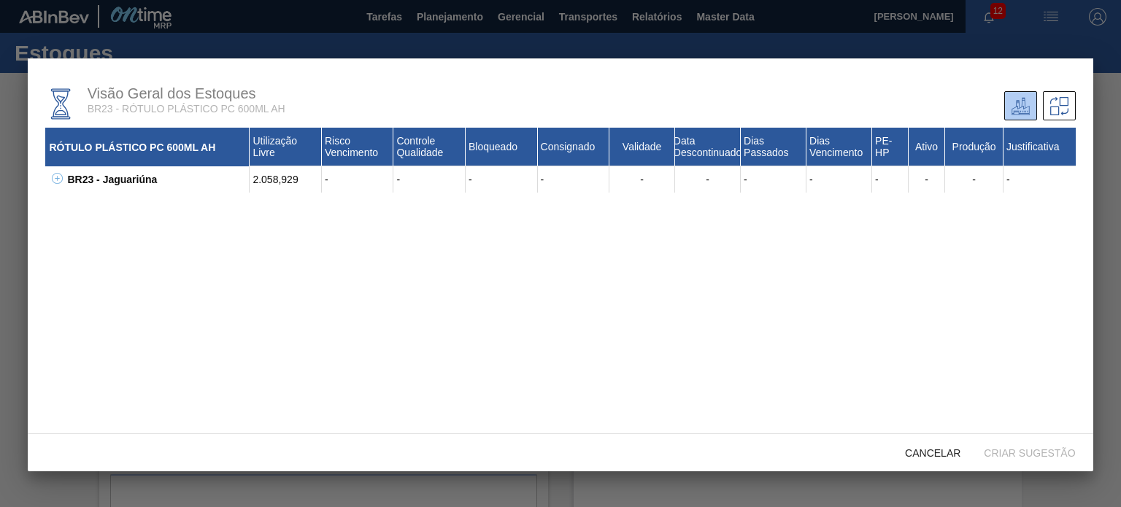
click at [60, 187] on button at bounding box center [54, 179] width 15 height 15
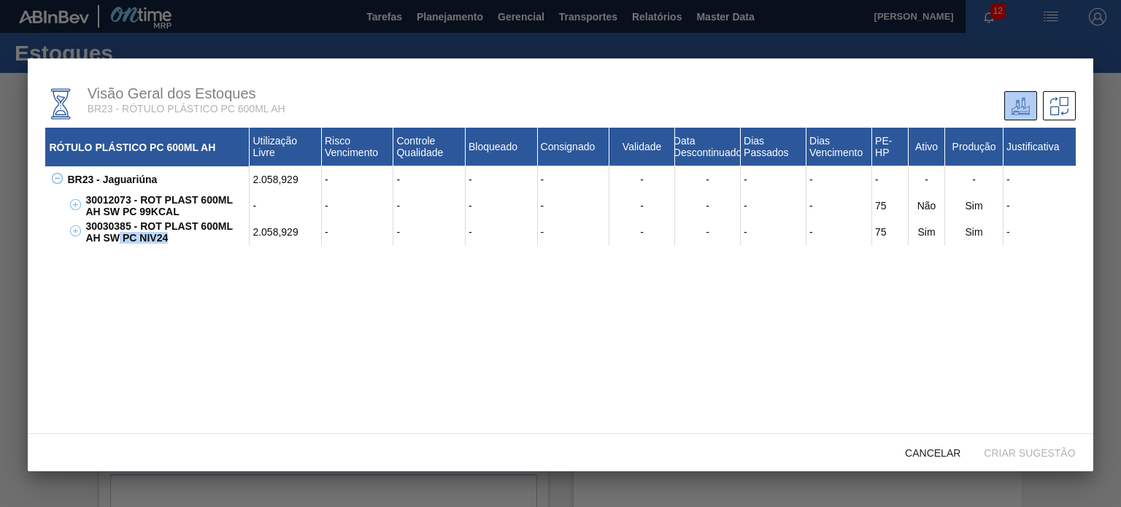
drag, startPoint x: 155, startPoint y: 252, endPoint x: 106, endPoint y: 241, distance: 50.3
click at [107, 242] on div "RÓTULO PLÁSTICO PC 600ML AH Utilização Livre Risco Vencimento Controle Qualidad…" at bounding box center [560, 306] width 1030 height 357
click at [105, 240] on div "30030385 - ROT PLAST 600ML AH SW PC NIV24" at bounding box center [166, 232] width 168 height 26
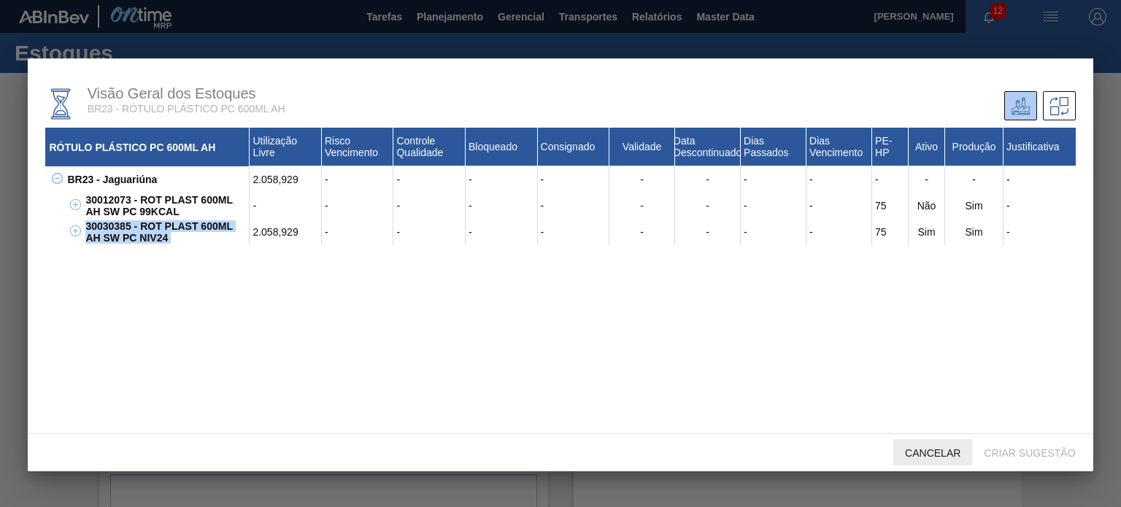
click at [906, 449] on span "Cancelar" at bounding box center [932, 453] width 79 height 12
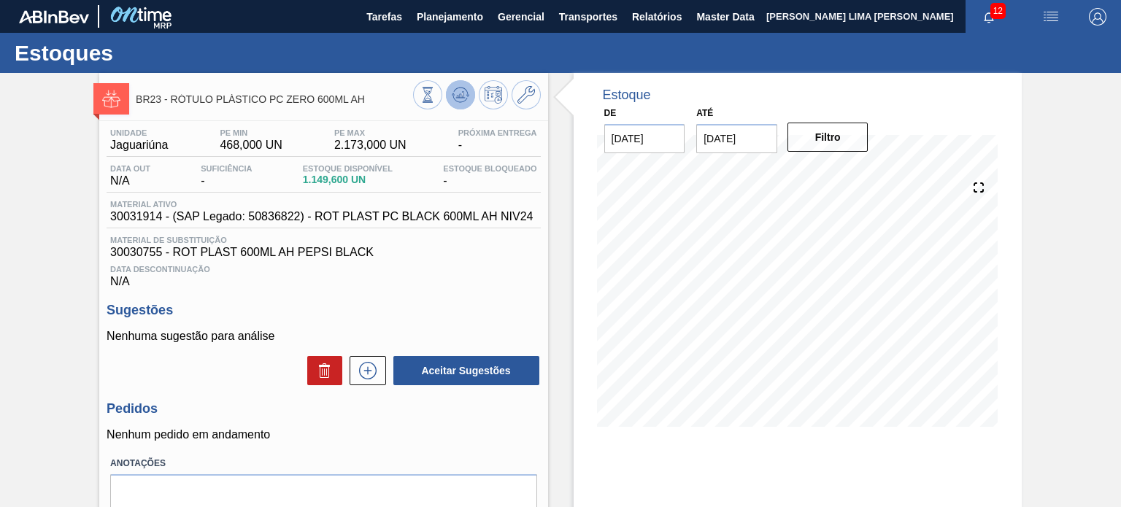
click at [436, 103] on icon at bounding box center [428, 95] width 16 height 16
click at [525, 335] on p "Nenhuma sugestão para análise" at bounding box center [323, 336] width 433 height 13
click at [461, 213] on span "30031914 - (SAP Legado: 50836822) - ROT PLAST PC BLACK 600ML AH NIV24" at bounding box center [321, 216] width 422 height 13
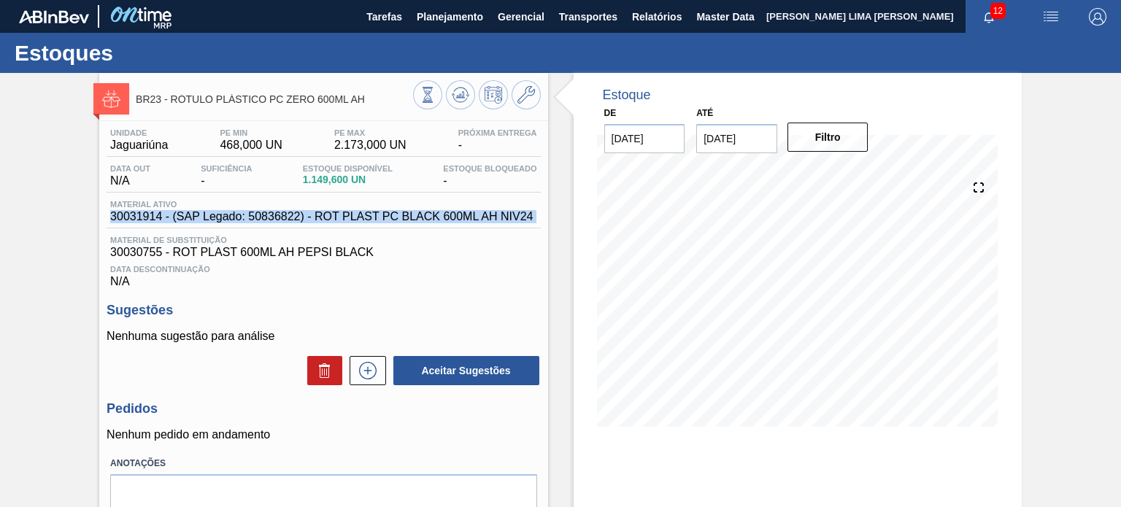
click at [461, 213] on span "30031914 - (SAP Legado: 50836822) - ROT PLAST PC BLACK 600ML AH NIV24" at bounding box center [321, 216] width 422 height 13
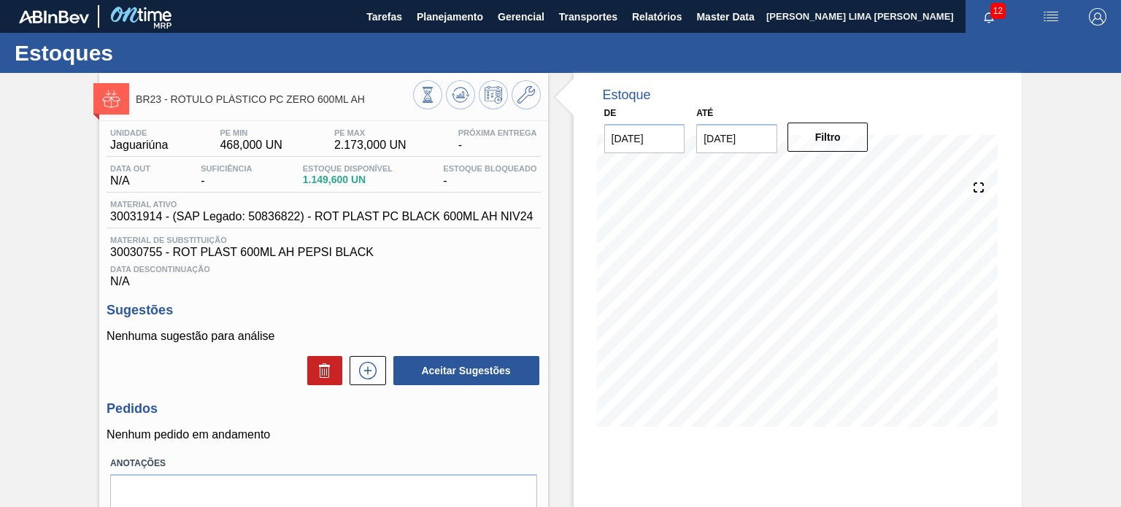
click at [490, 230] on div "Unidade Jaguariúna PE MIN 468,000 UN PE MAX 2.173,000 UN Próxima Entrega - Data…" at bounding box center [323, 208] width 433 height 160
click at [482, 214] on span "30031914 - (SAP Legado: 50836822) - ROT PLAST PC BLACK 600ML AH NIV24" at bounding box center [321, 216] width 422 height 13
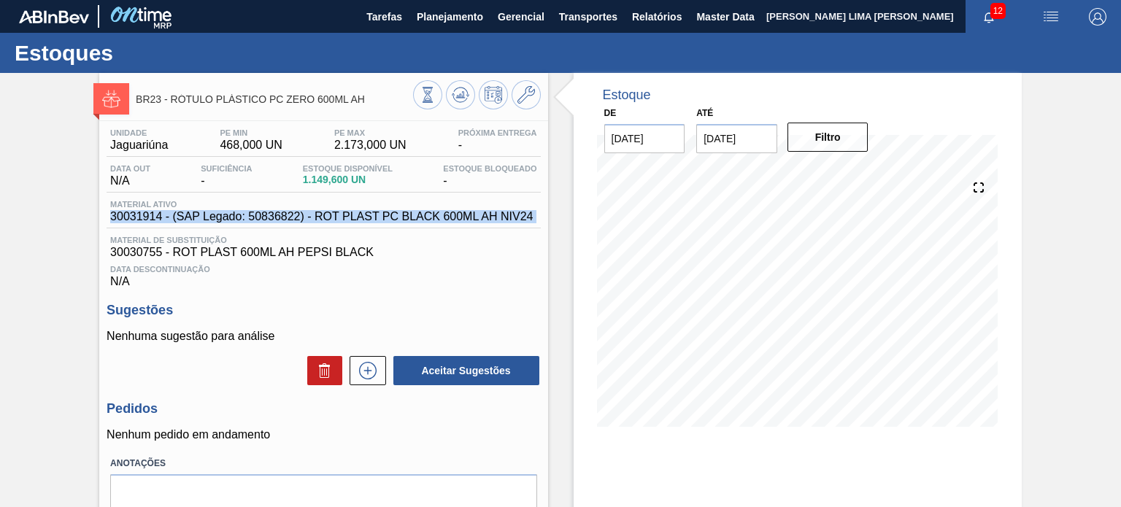
click at [482, 214] on span "30031914 - (SAP Legado: 50836822) - ROT PLAST PC BLACK 600ML AH NIV24" at bounding box center [321, 216] width 422 height 13
click at [479, 216] on span "30031914 - (SAP Legado: 50836822) - ROT PLAST PC BLACK 600ML AH NIV24" at bounding box center [321, 216] width 422 height 13
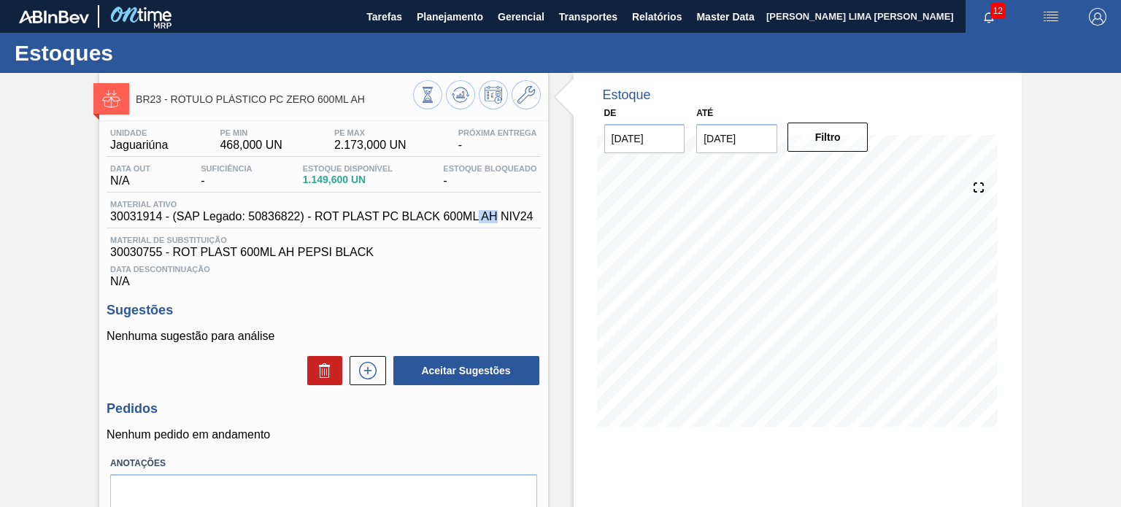
click at [479, 215] on span "30031914 - (SAP Legado: 50836822) - ROT PLAST PC BLACK 600ML AH NIV24" at bounding box center [321, 216] width 422 height 13
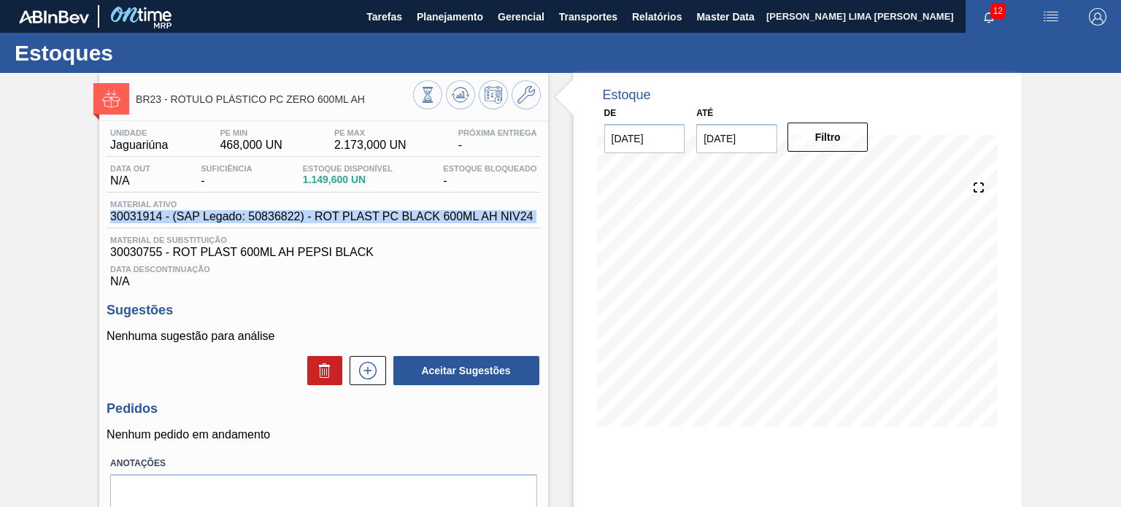
click at [479, 215] on span "30031914 - (SAP Legado: 50836822) - ROT PLAST PC BLACK 600ML AH NIV24" at bounding box center [321, 216] width 422 height 13
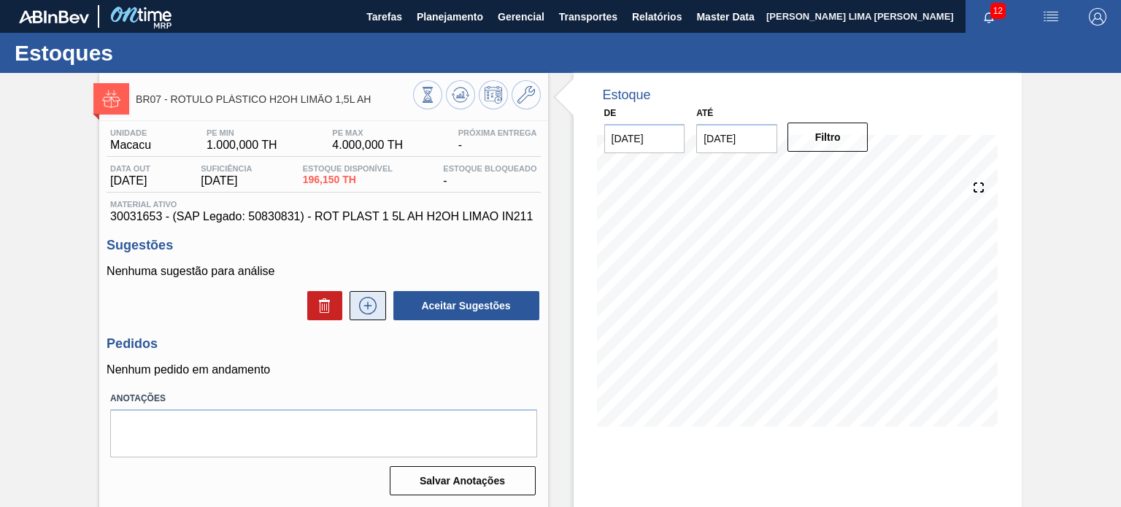
click at [365, 300] on icon at bounding box center [367, 306] width 23 height 18
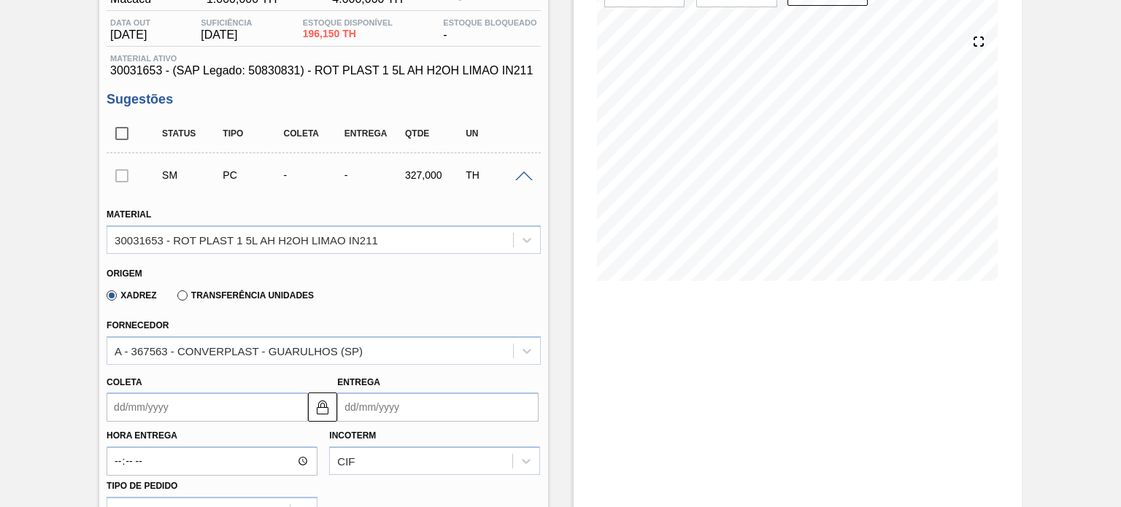
click at [274, 296] on label "Transferência Unidades" at bounding box center [245, 295] width 136 height 10
click at [175, 298] on input "Transferência Unidades" at bounding box center [175, 298] width 0 height 0
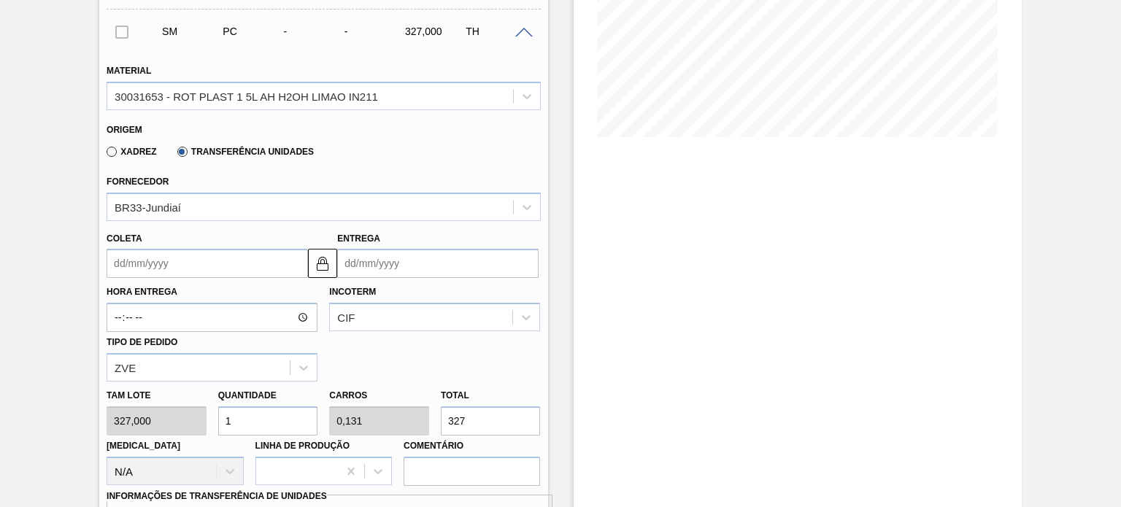
scroll to position [292, 0]
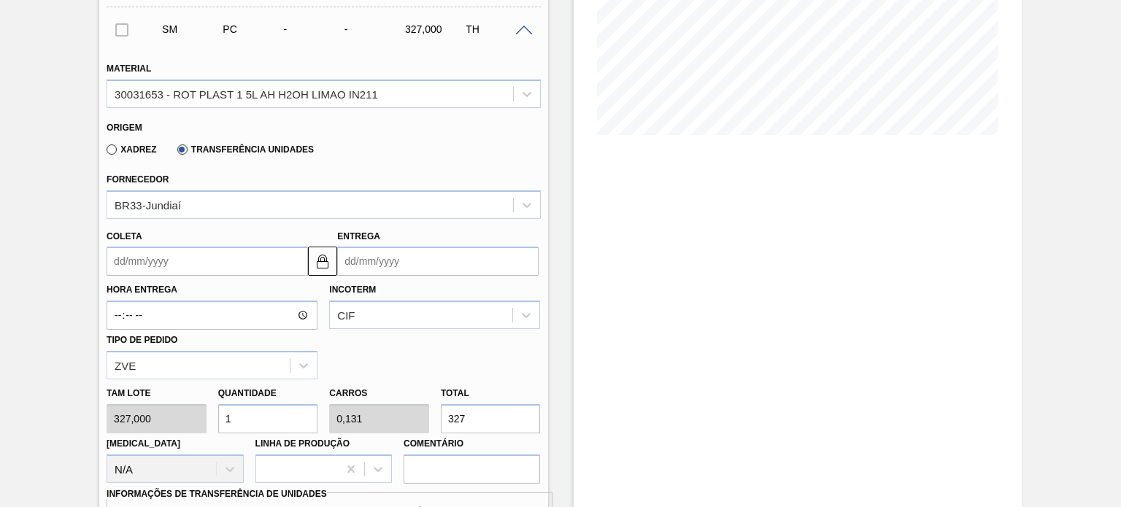
click at [166, 257] on input "Coleta" at bounding box center [207, 261] width 201 height 29
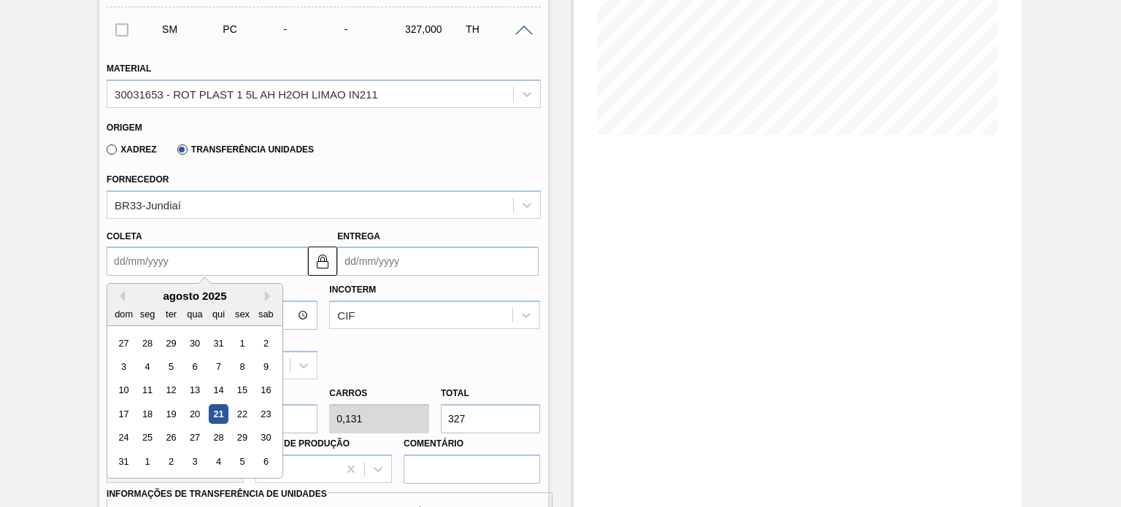
type input "2"
type input "04/08/2025"
type input "22"
type input "[DATE]"
type input "22/08/20"
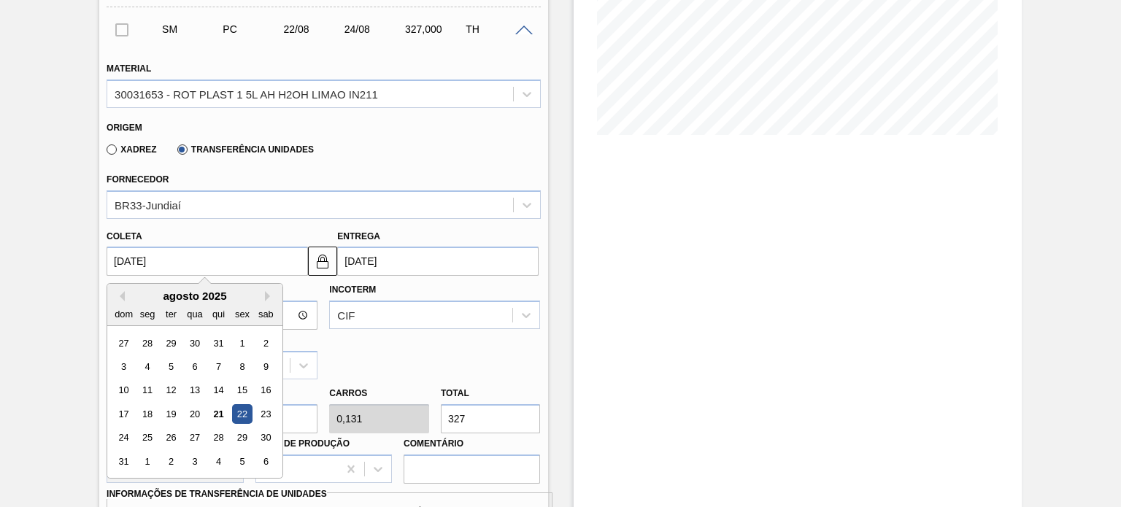
type input "24/08/2020"
type input "[DATE]"
click at [371, 314] on div "CIF" at bounding box center [434, 315] width 211 height 28
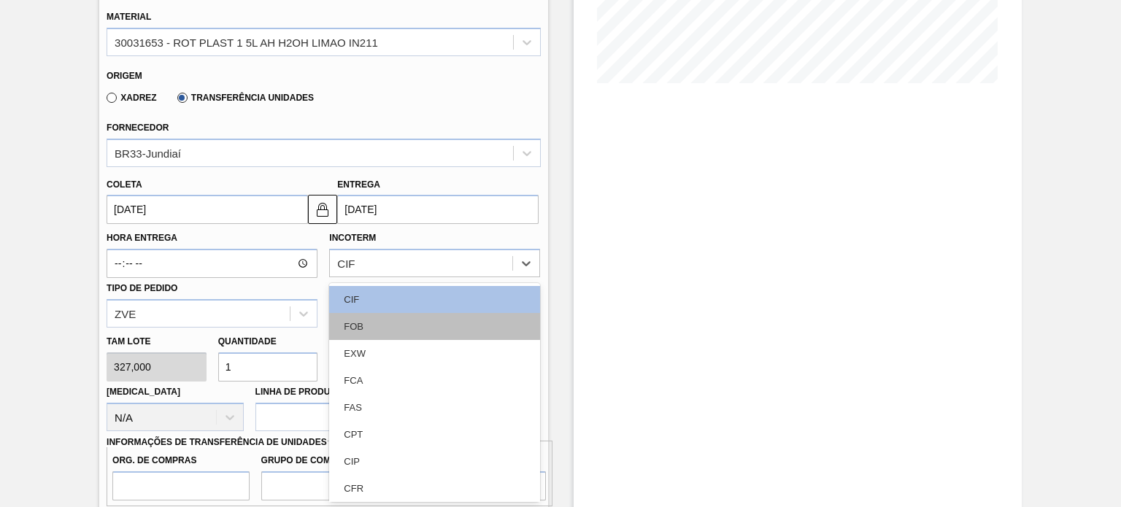
click at [373, 329] on div "FOB" at bounding box center [434, 326] width 211 height 27
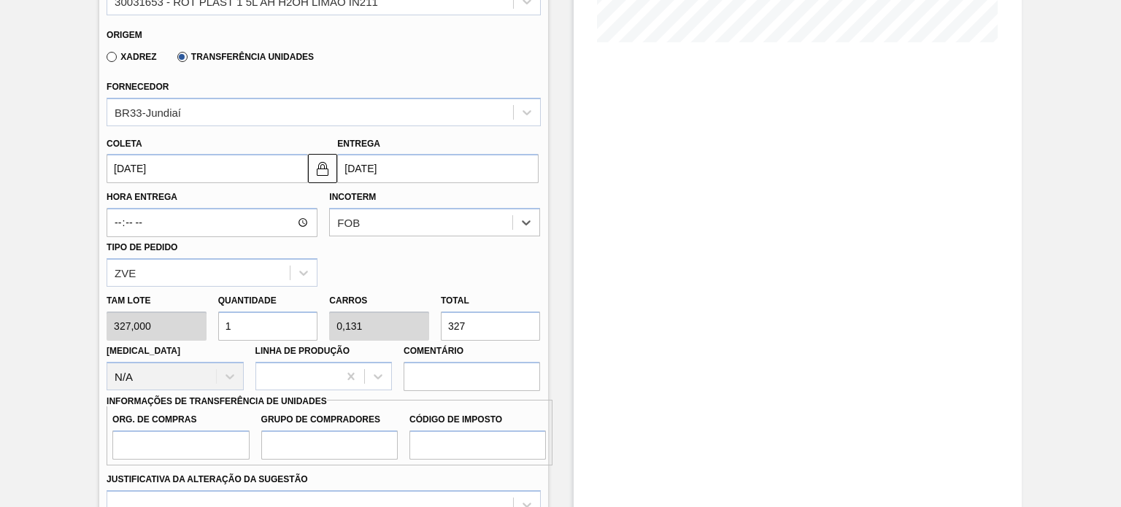
scroll to position [417, 0]
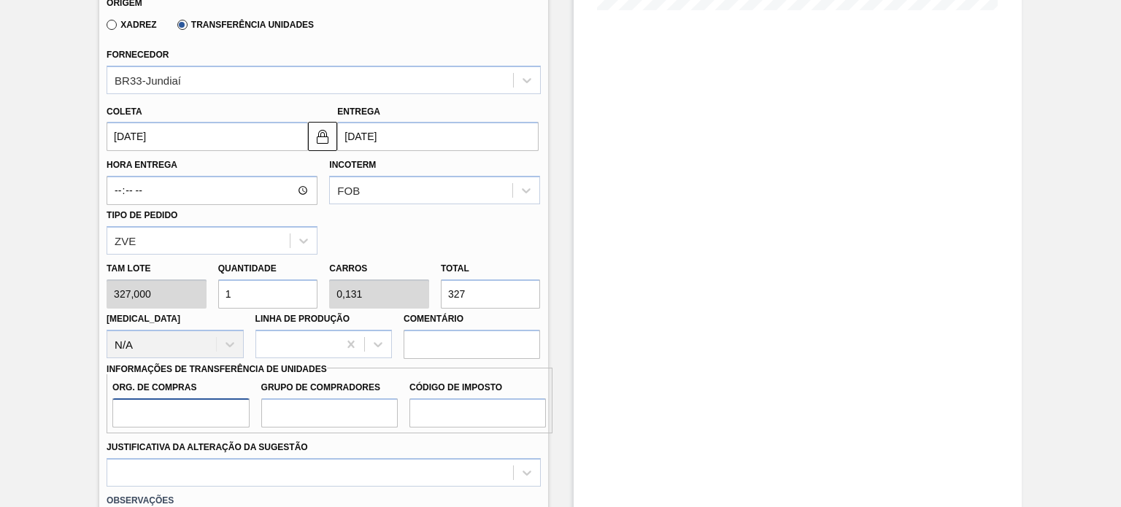
click at [212, 407] on input "Org. de Compras" at bounding box center [180, 412] width 136 height 29
type input "BR00"
drag, startPoint x: 278, startPoint y: 419, endPoint x: 295, endPoint y: 417, distance: 16.9
click at [278, 419] on input "Grupo de Compradores" at bounding box center [329, 412] width 136 height 29
type input "A01"
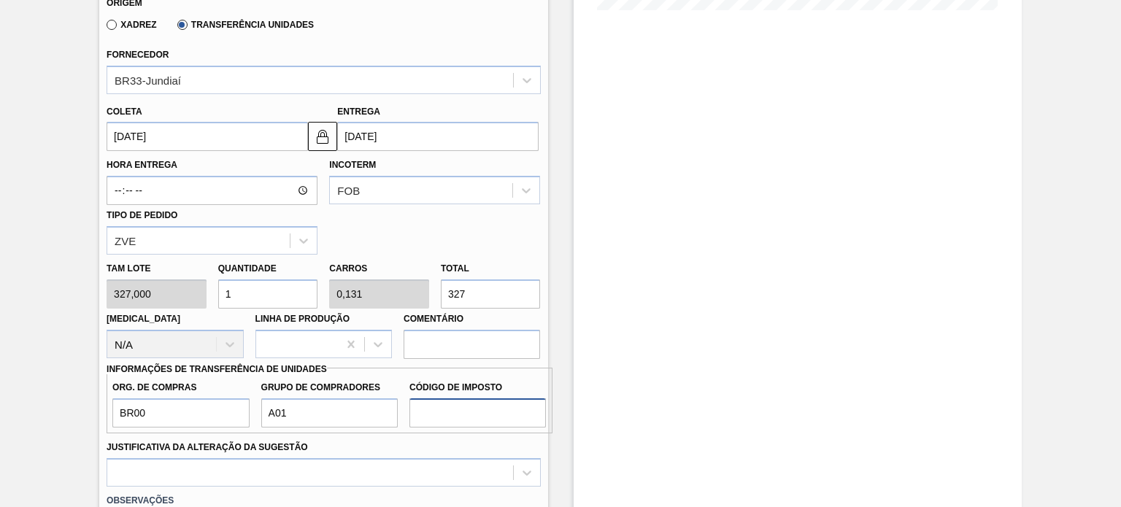
click at [463, 409] on input "Código de Imposto" at bounding box center [477, 412] width 136 height 29
type input "I0"
drag, startPoint x: 477, startPoint y: 296, endPoint x: 426, endPoint y: 283, distance: 52.7
click at [430, 286] on div "Tam lote 327,000 Quantidade 1 Carros 0,131 Total 327 Doca N/A Linha de Produção…" at bounding box center [323, 307] width 445 height 104
type input "0,018"
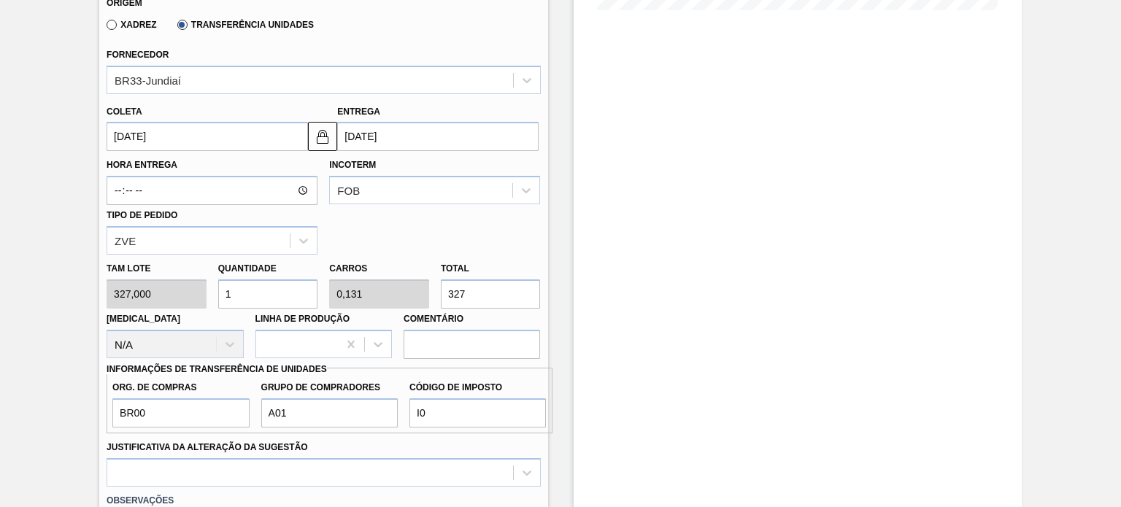
type input "0,002"
type input "6"
type input "0,183"
type input "0,024"
type input "60"
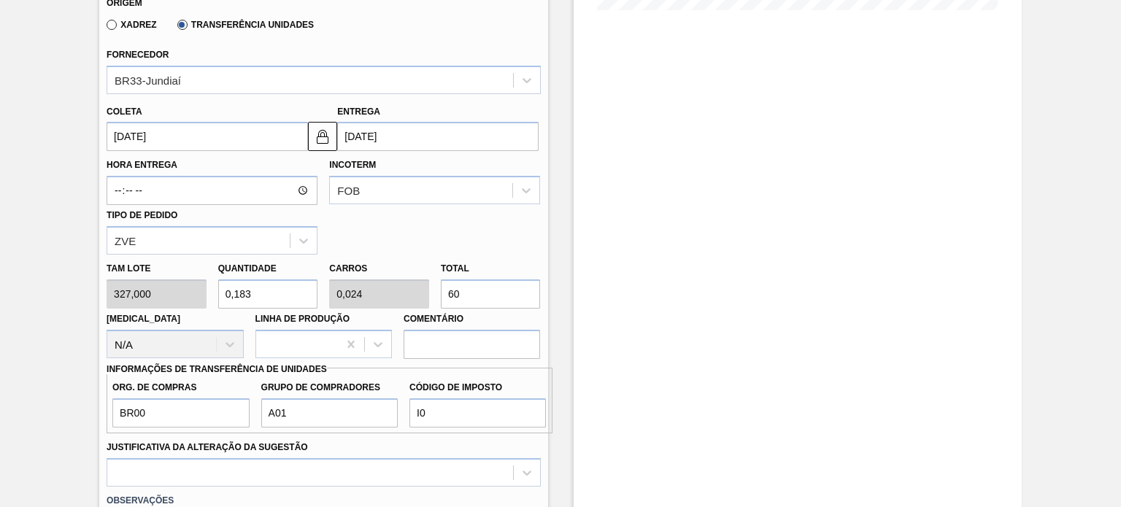
type input "1,835"
type input "0,24"
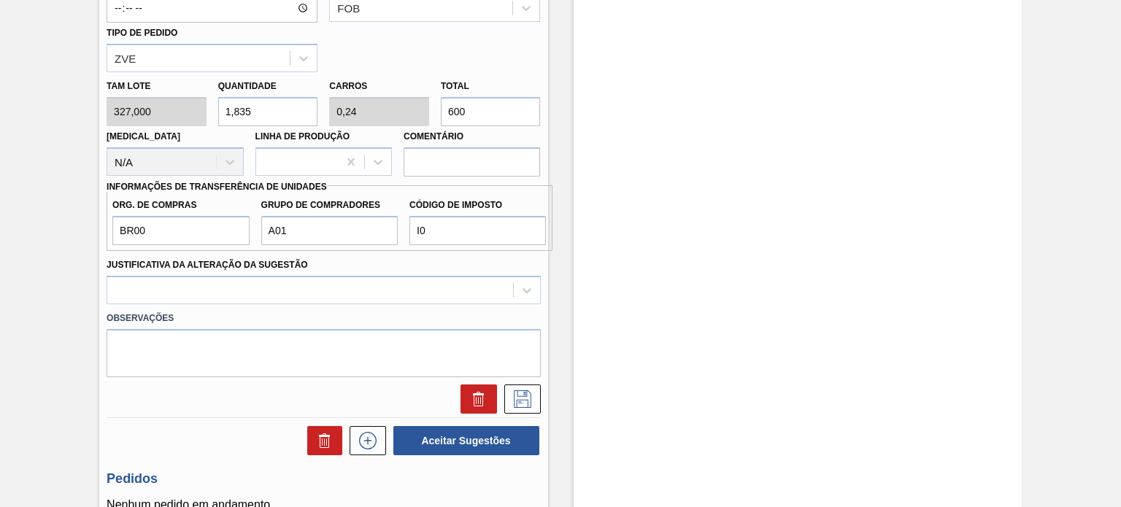
scroll to position [636, 0]
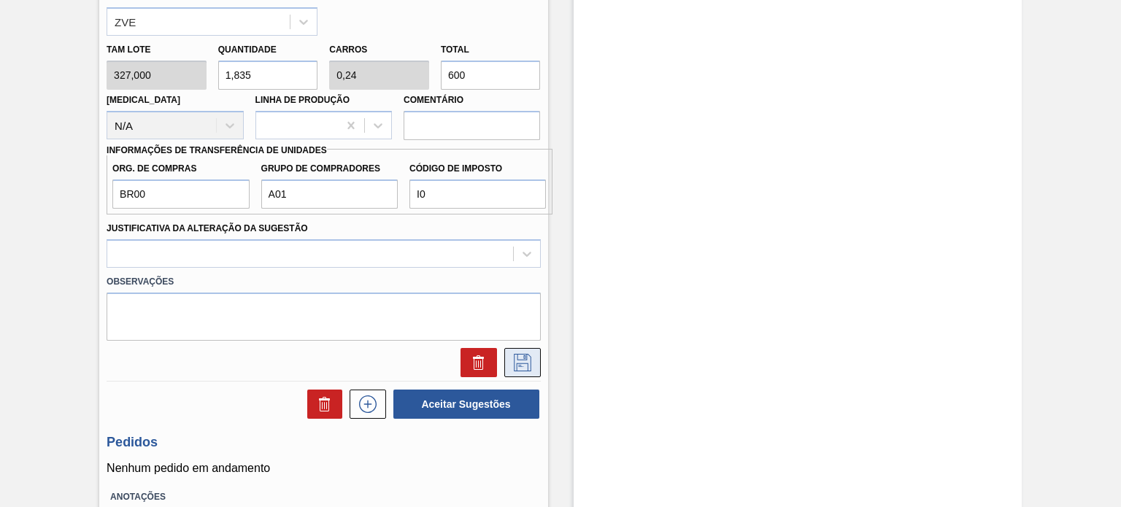
type input "600"
click at [519, 358] on icon at bounding box center [523, 363] width 18 height 18
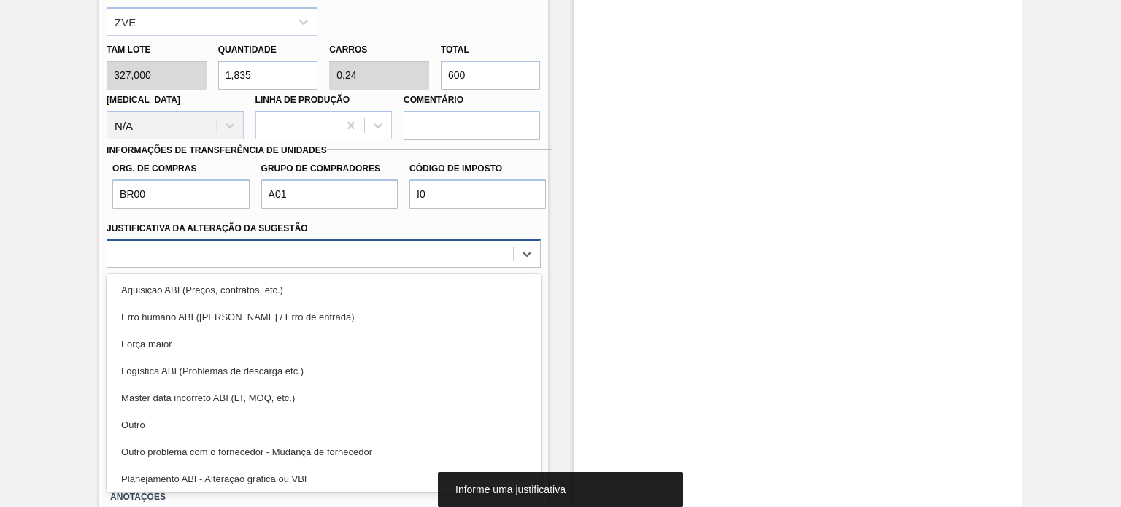
click at [411, 244] on div at bounding box center [309, 253] width 405 height 21
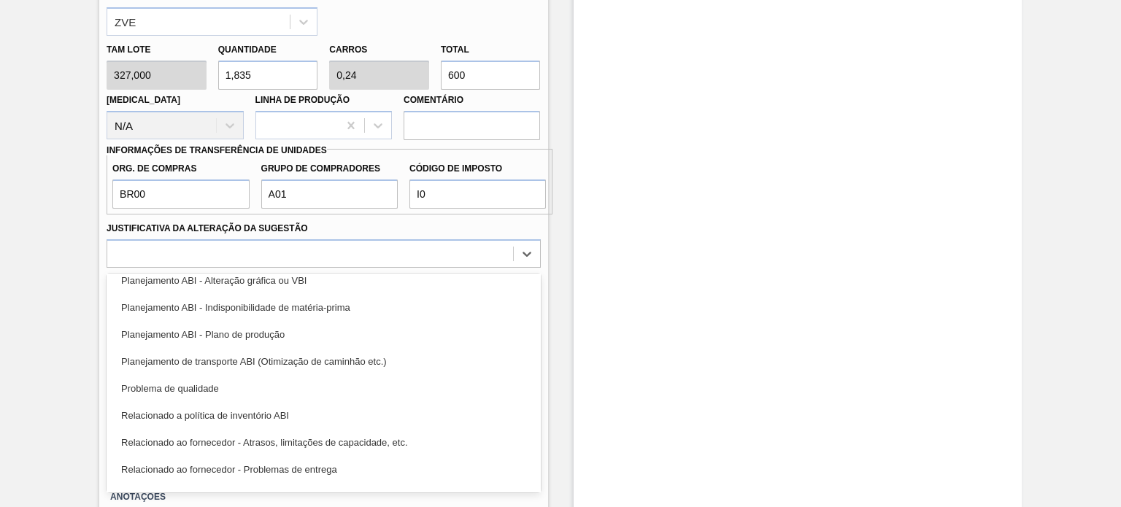
scroll to position [219, 0]
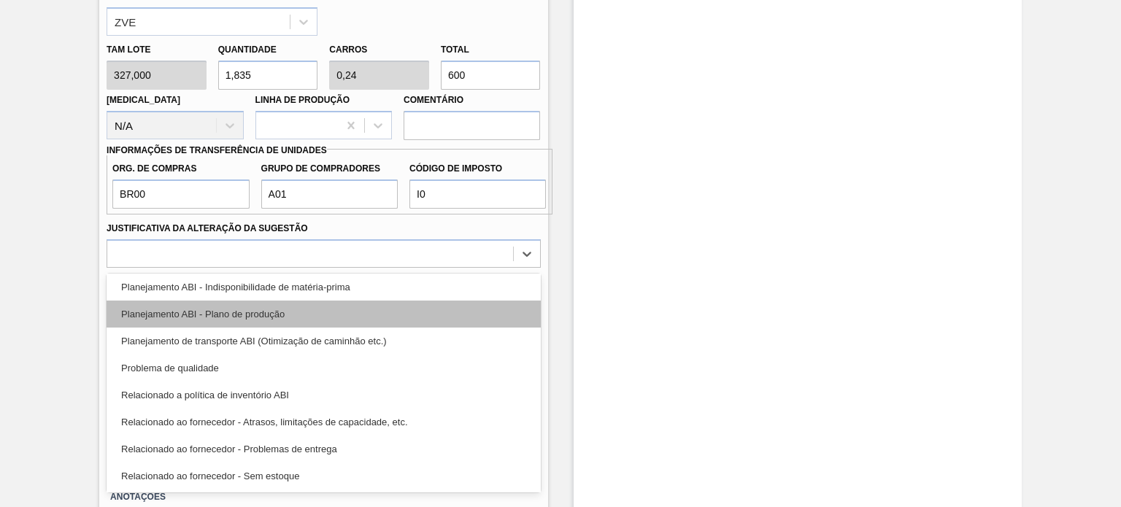
click at [315, 319] on div "Planejamento ABI - Plano de produção" at bounding box center [323, 314] width 433 height 27
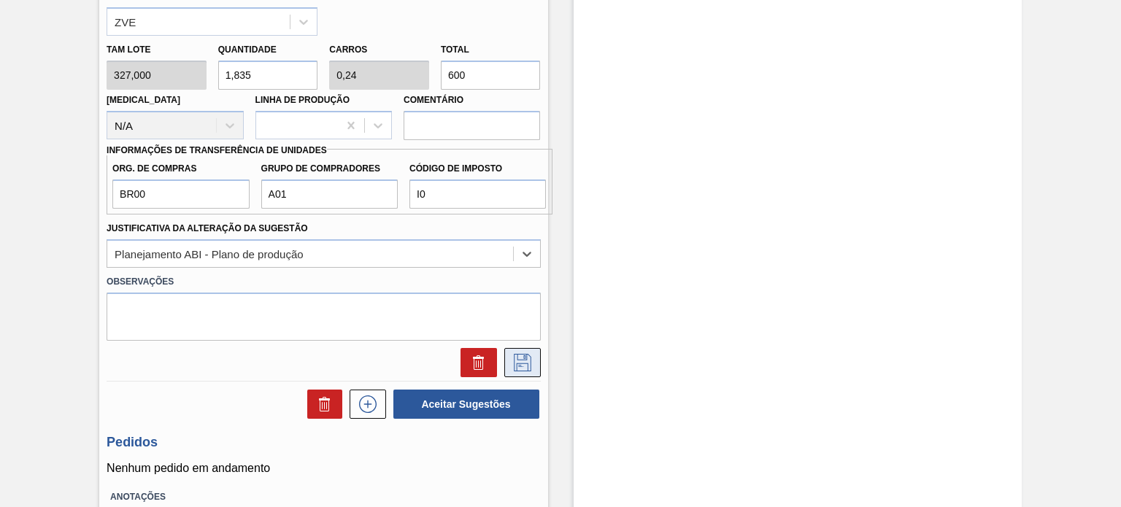
click at [525, 355] on icon at bounding box center [523, 363] width 18 height 18
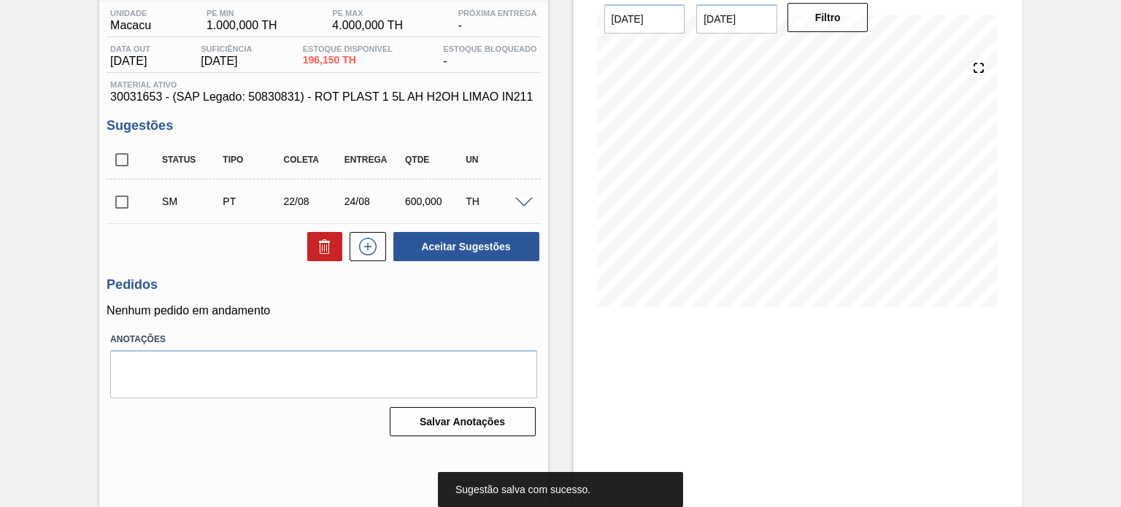
scroll to position [47, 0]
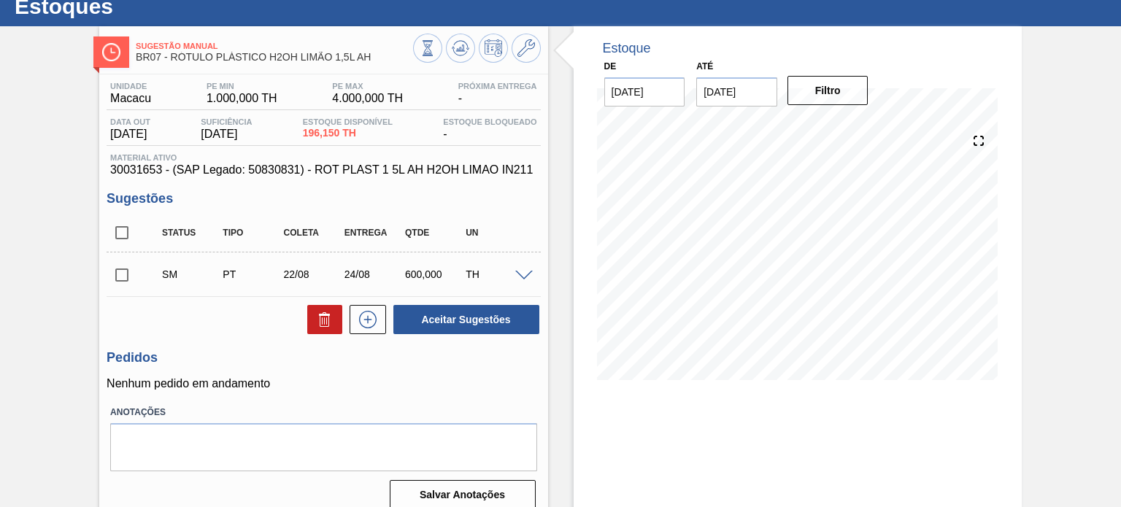
click at [123, 283] on input "checkbox" at bounding box center [122, 275] width 31 height 31
click at [430, 318] on button "Aceitar Sugestões" at bounding box center [466, 319] width 146 height 29
checkbox input "false"
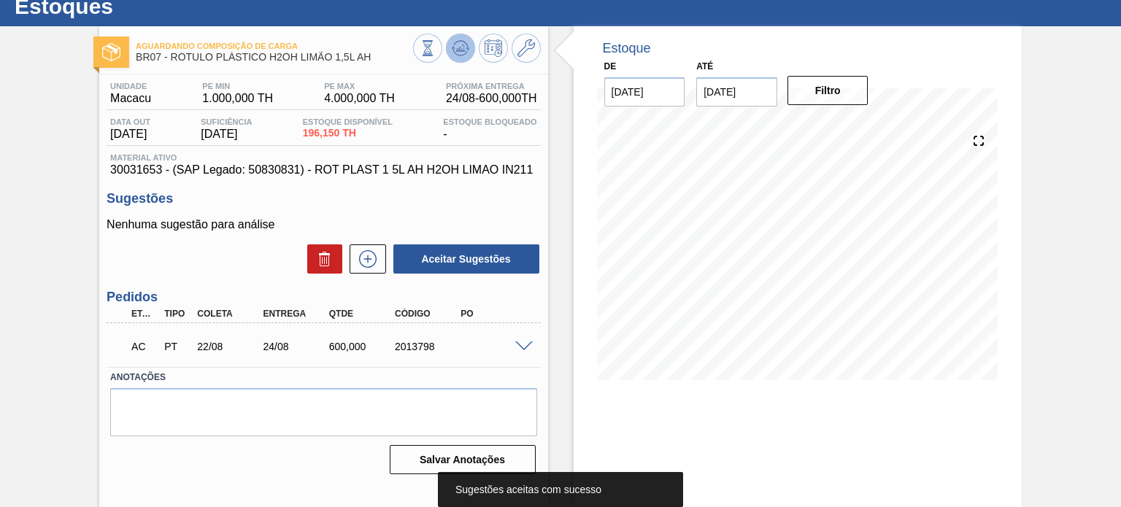
click at [470, 42] on button at bounding box center [460, 48] width 29 height 29
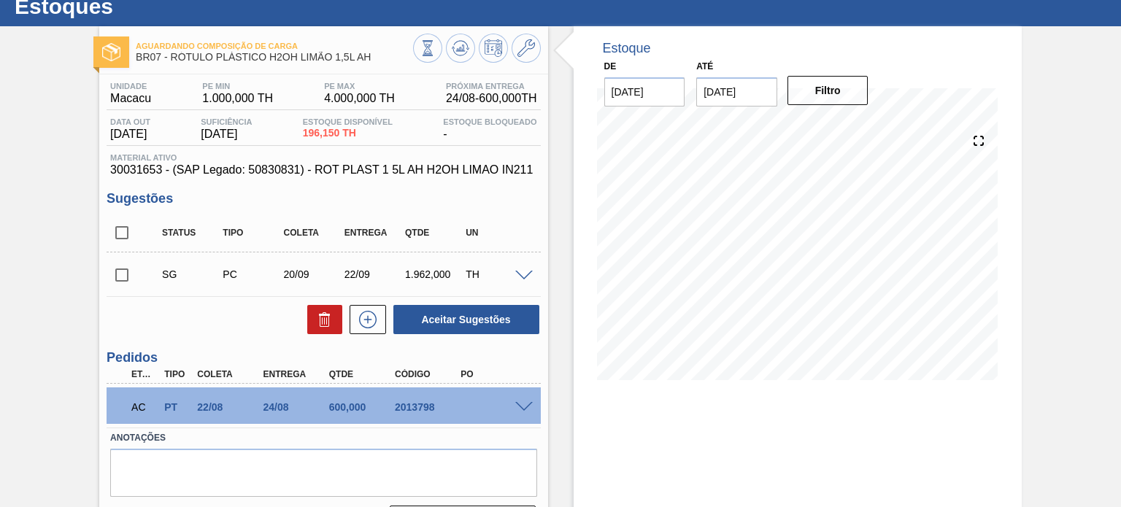
click at [525, 409] on span at bounding box center [524, 407] width 18 height 11
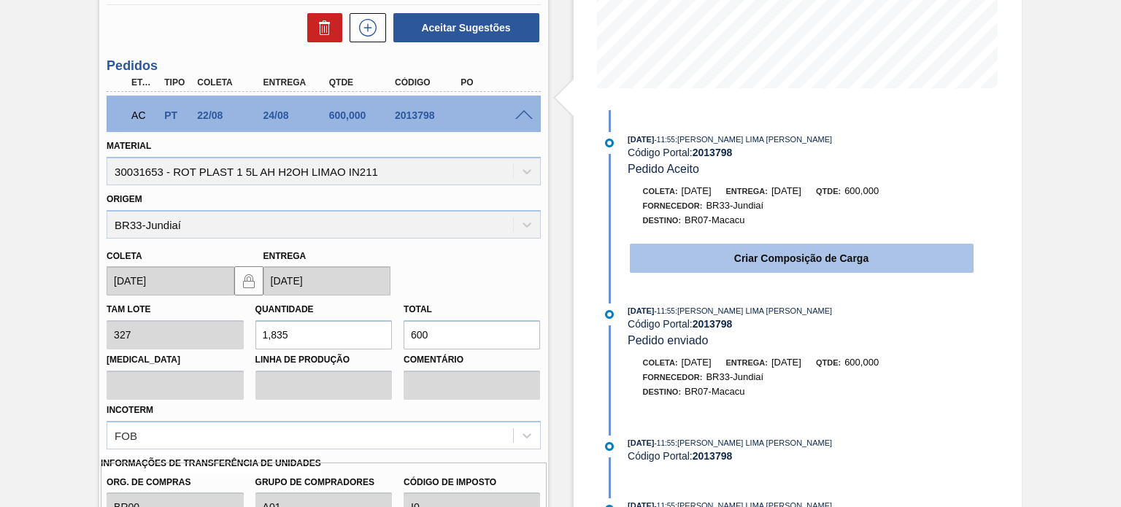
click at [726, 263] on button "Criar Composição de Carga" at bounding box center [802, 258] width 344 height 29
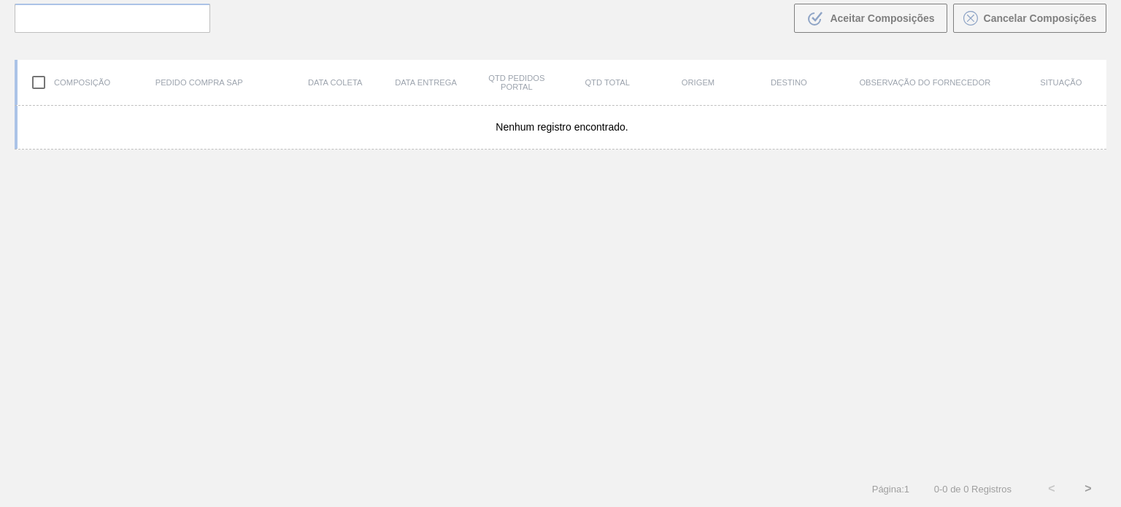
scroll to position [105, 0]
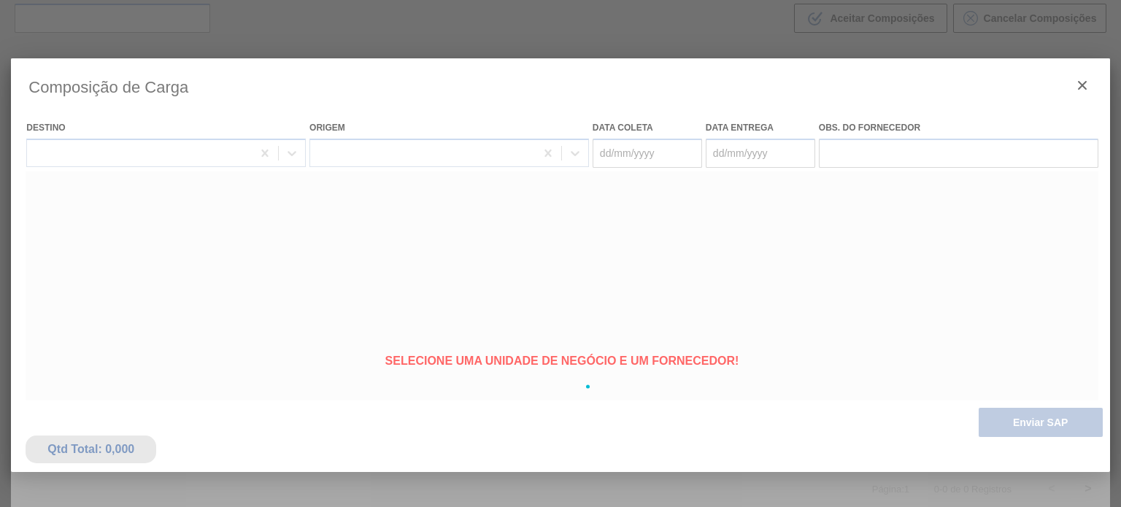
type coleta "[DATE]"
type entrega "[DATE]"
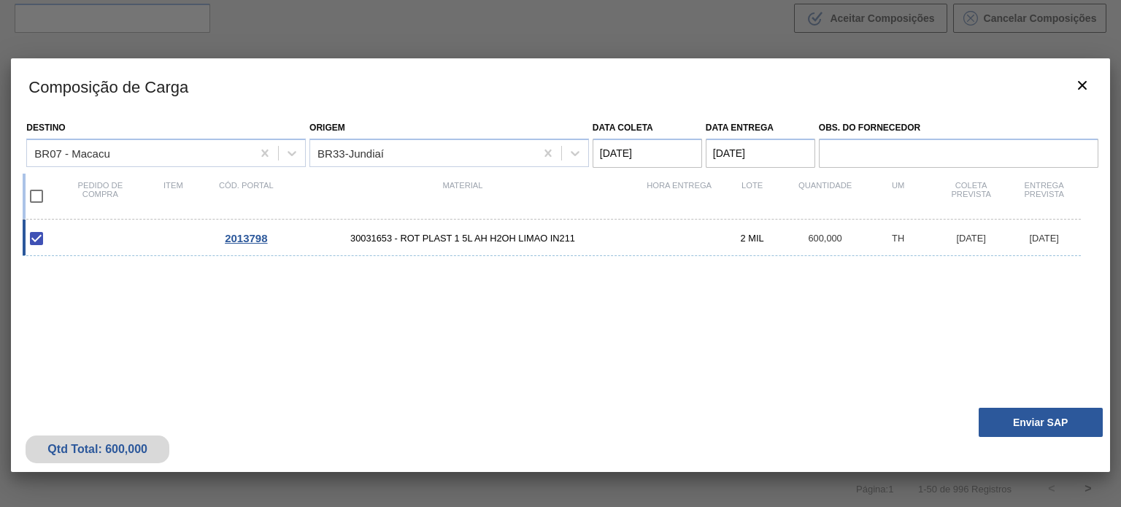
click at [1021, 415] on button "Enviar SAP" at bounding box center [1040, 422] width 124 height 29
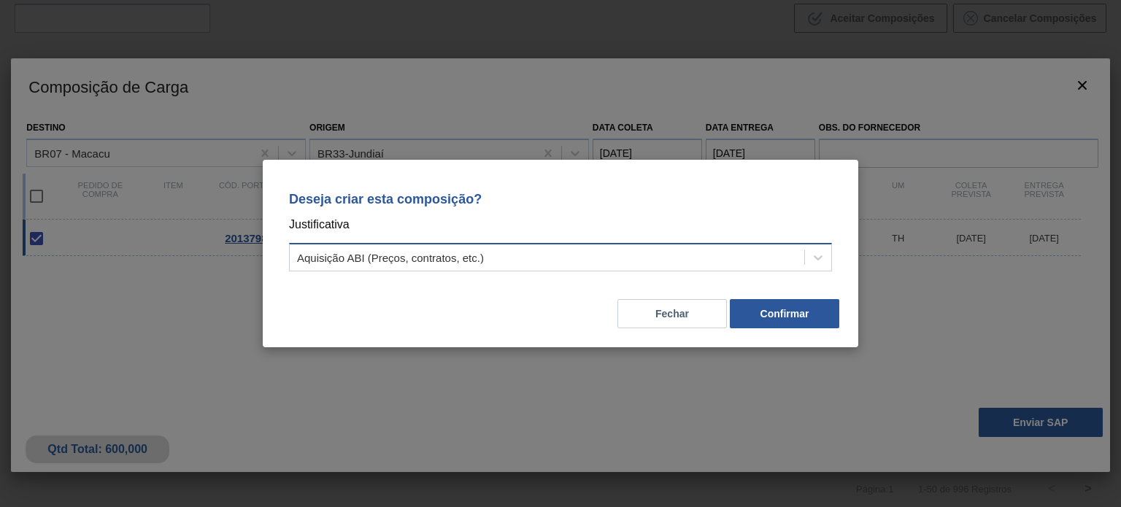
click at [654, 265] on div "Aquisição ABI (Preços, contratos, etc.)" at bounding box center [547, 257] width 514 height 21
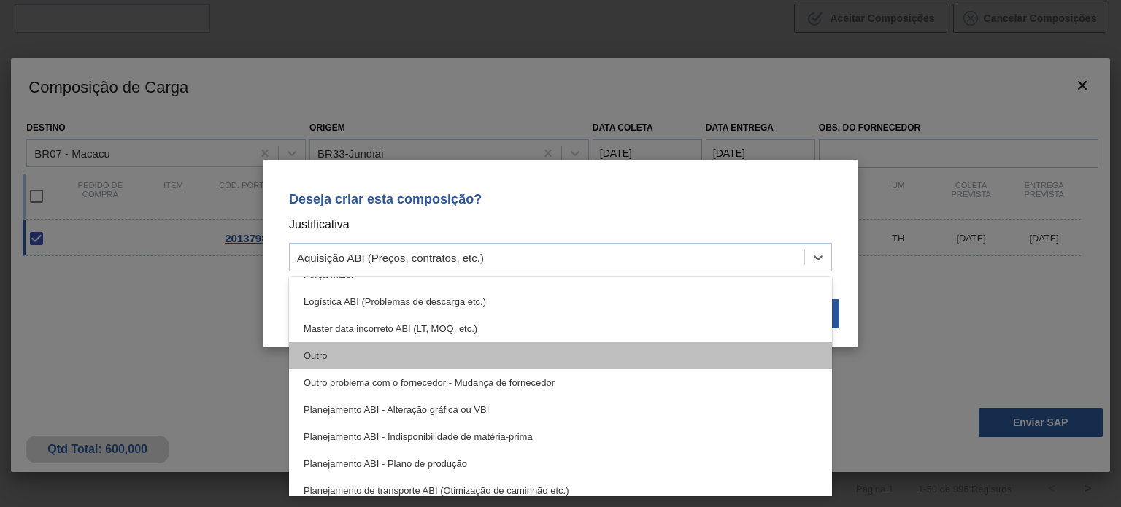
scroll to position [146, 0]
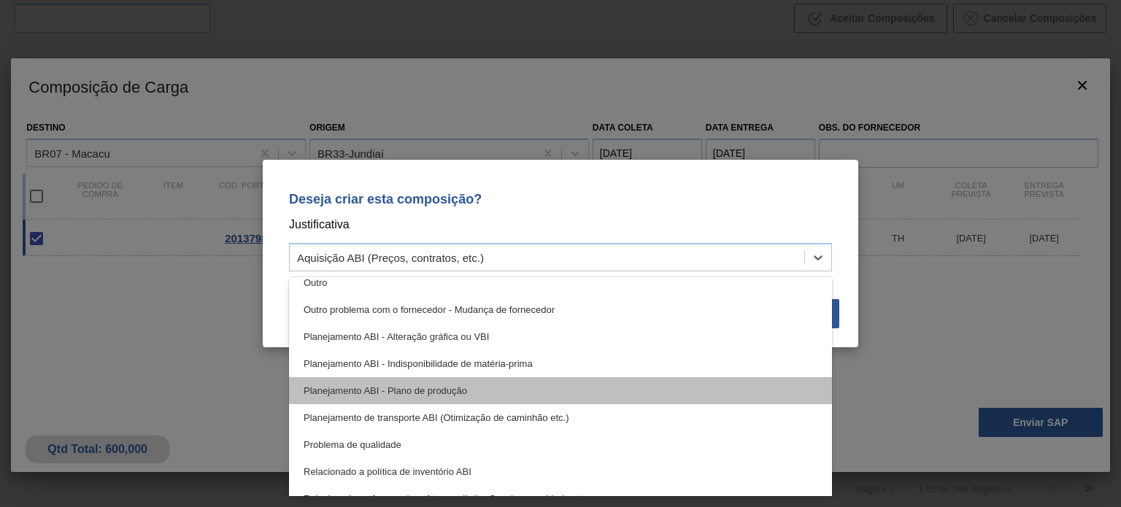
click at [520, 385] on div "Planejamento ABI - Plano de produção" at bounding box center [560, 390] width 543 height 27
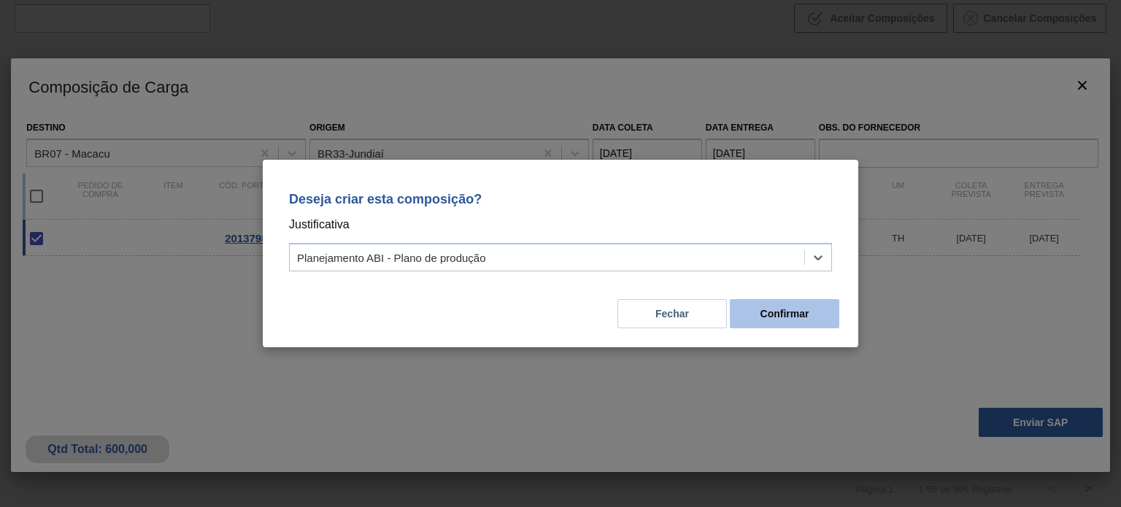
click at [771, 312] on button "Confirmar" at bounding box center [784, 313] width 109 height 29
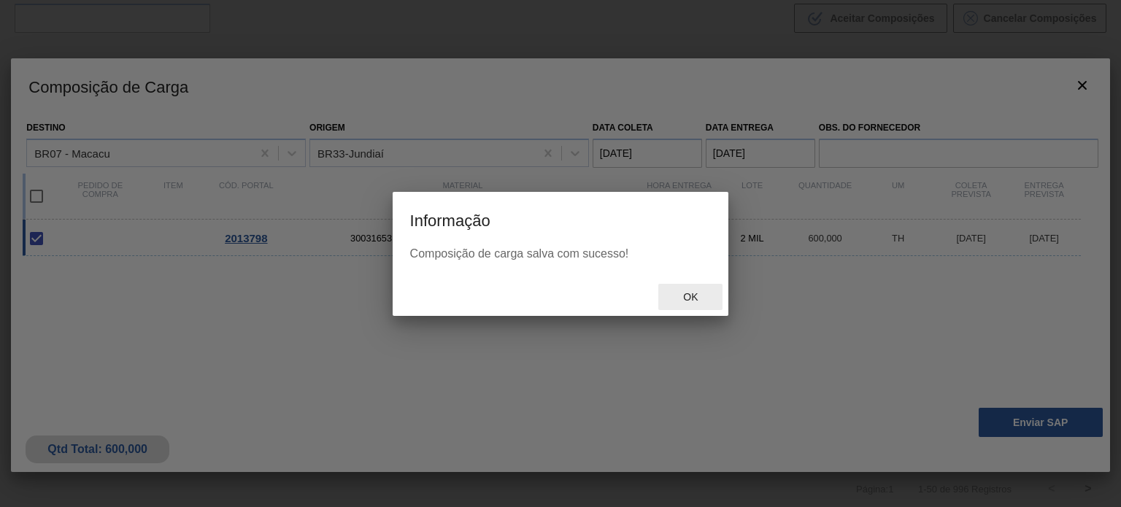
click at [686, 294] on span "Ok" at bounding box center [690, 297] width 38 height 12
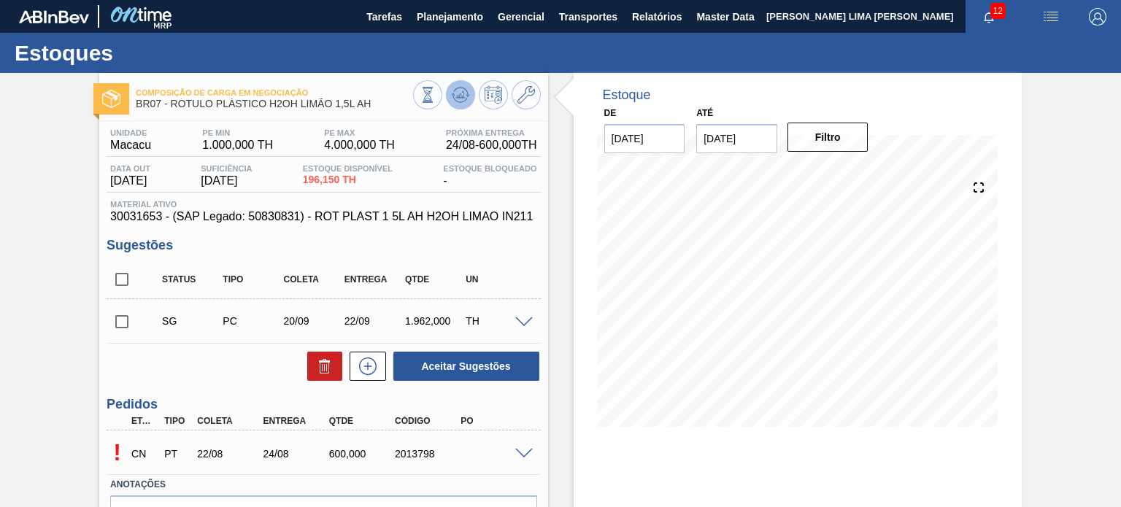
click at [457, 107] on button at bounding box center [460, 94] width 29 height 29
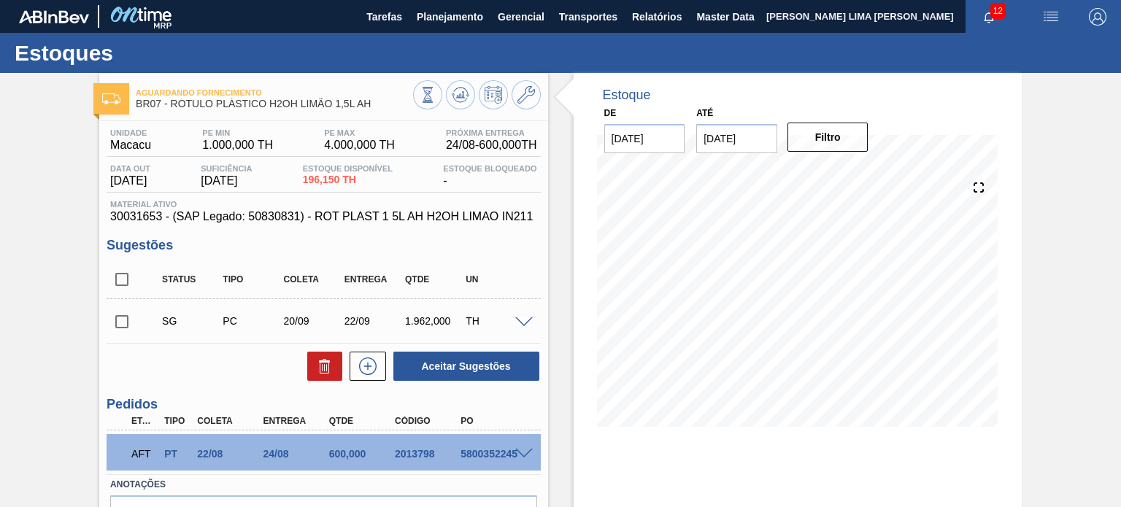
click at [147, 219] on span "30031653 - (SAP Legado: 50830831) - ROT PLAST 1 5L AH H2OH LIMAO IN211" at bounding box center [323, 216] width 426 height 13
copy span "30031653"
drag, startPoint x: 531, startPoint y: 217, endPoint x: 317, endPoint y: 220, distance: 213.8
click at [317, 220] on span "30031653 - (SAP Legado: 50830831) - ROT PLAST 1 5L AH H2OH LIMAO IN211" at bounding box center [323, 216] width 426 height 13
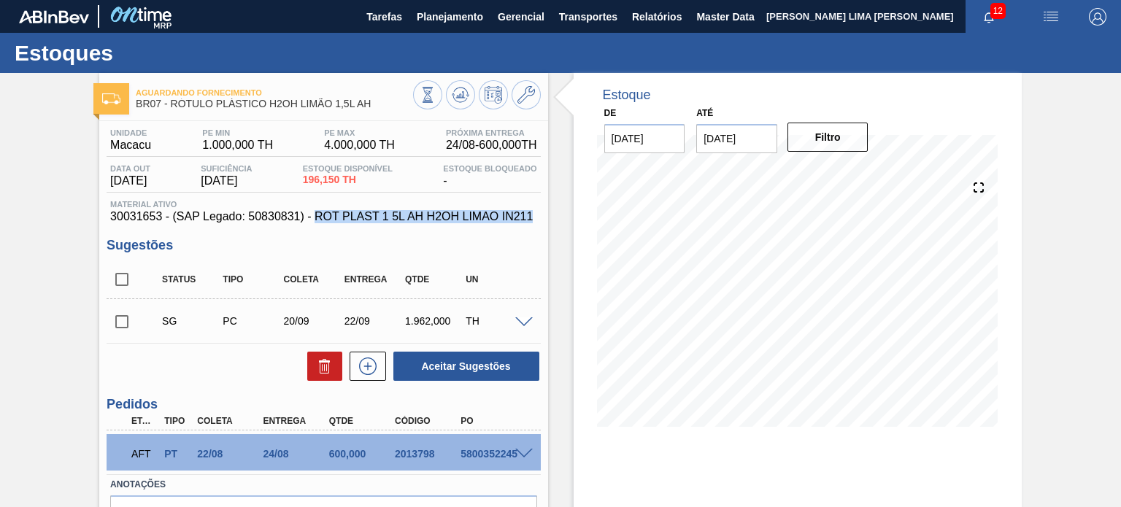
copy span "ROT PLAST 1 5L AH H2OH LIMAO IN211"
click at [476, 455] on div "5800352245" at bounding box center [493, 454] width 72 height 12
copy div "5800352245"
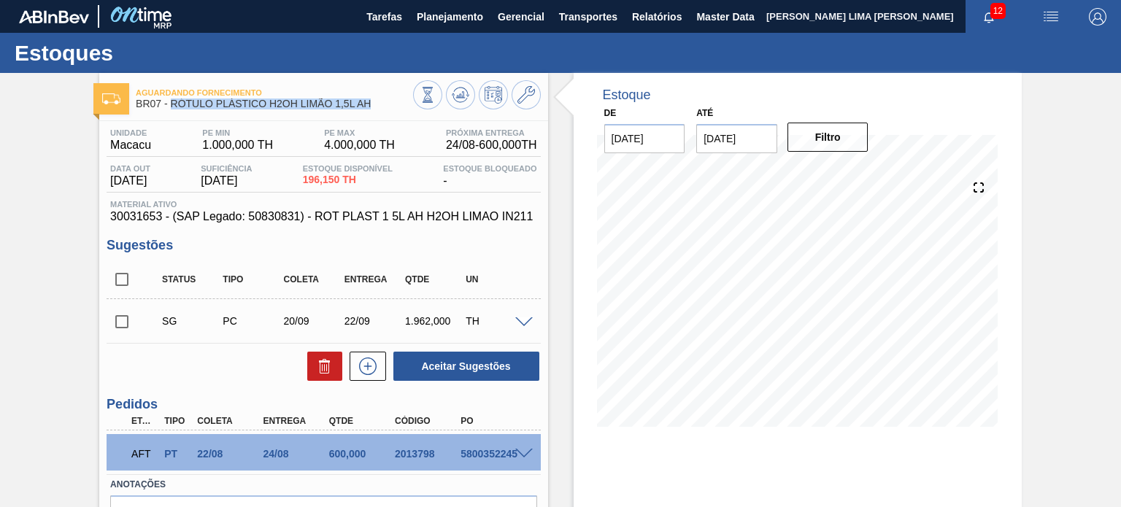
drag, startPoint x: 370, startPoint y: 104, endPoint x: 172, endPoint y: 107, distance: 197.8
click at [172, 107] on span "BR07 - RÓTULO PLÁSTICO H2OH LIMÃO 1,5L AH" at bounding box center [274, 104] width 277 height 11
copy span "RÓTULO PLÁSTICO H2OH LIMÃO 1,5L AH"
click at [488, 455] on div "5800352245" at bounding box center [493, 454] width 72 height 12
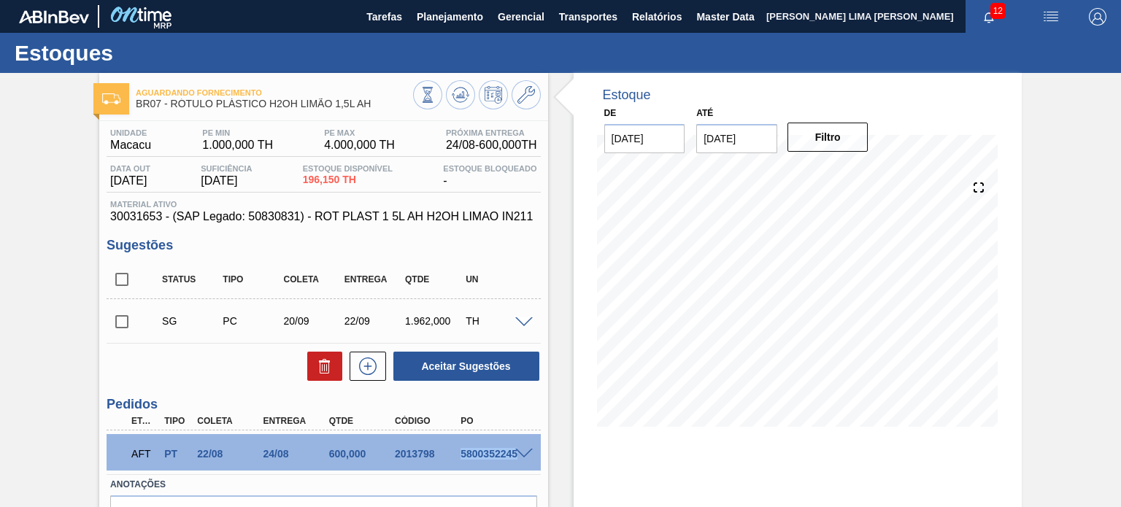
copy div "5800352245"
click at [520, 88] on icon at bounding box center [526, 95] width 18 height 18
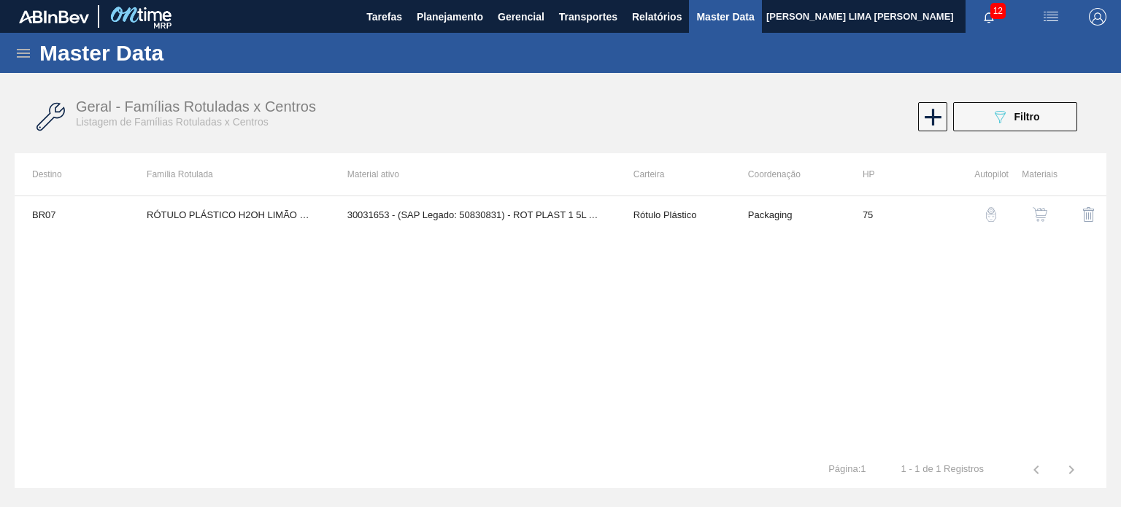
click at [1043, 219] on img "button" at bounding box center [1039, 214] width 15 height 15
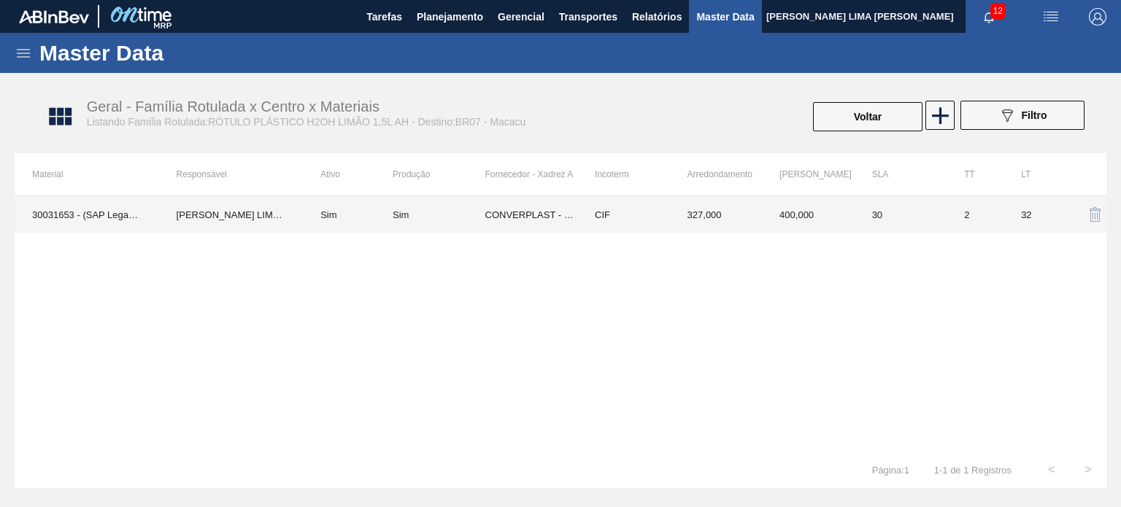
click at [733, 223] on td "327,000" at bounding box center [716, 214] width 93 height 36
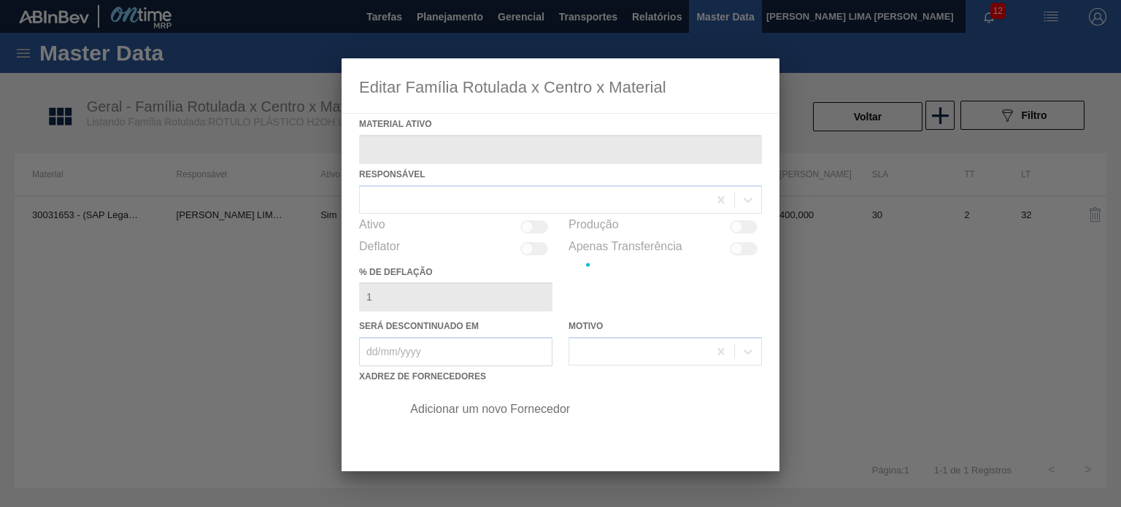
type ativo "30031653 - (SAP Legado: 50830831) - ROT PLAST 1 5L AH H2OH LIMAO IN211"
checkbox input "true"
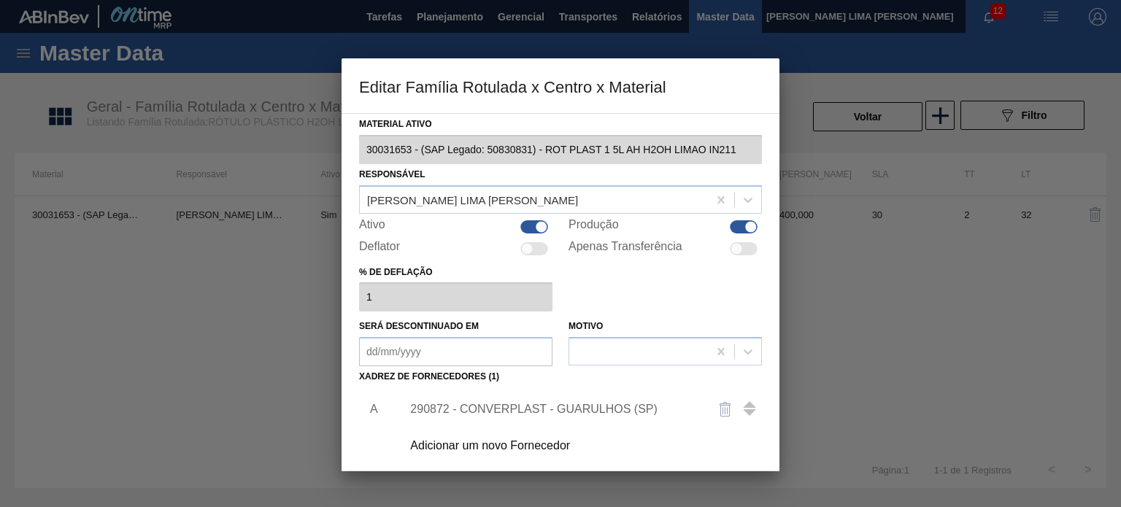
click at [593, 406] on div "290872 - CONVERPLAST - GUARULHOS (SP)" at bounding box center [553, 409] width 286 height 13
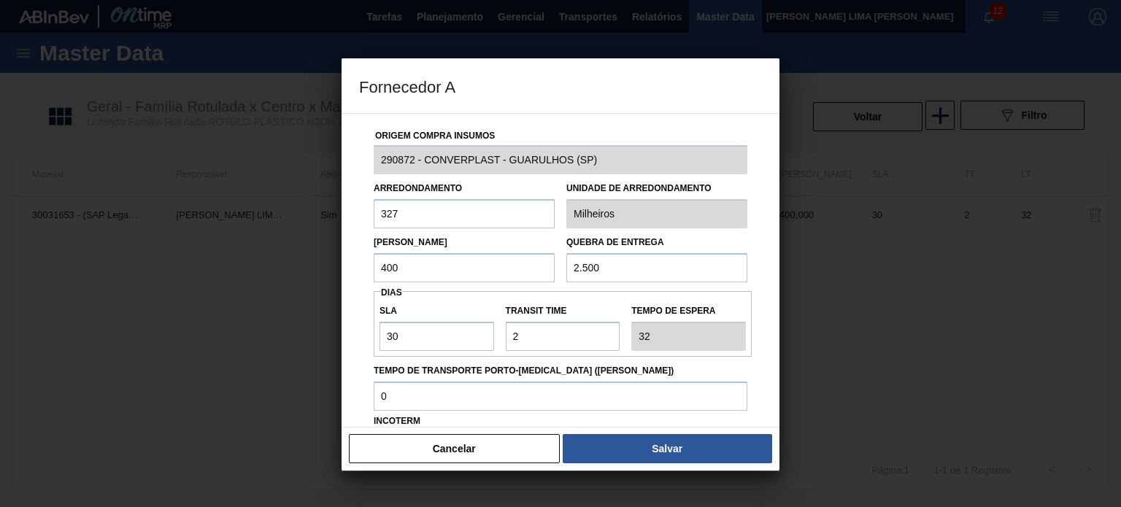
drag, startPoint x: 608, startPoint y: 269, endPoint x: 548, endPoint y: 253, distance: 61.8
click at [549, 253] on div "Lote Mínimo 400 Quebra de entrega 2.500" at bounding box center [560, 255] width 385 height 54
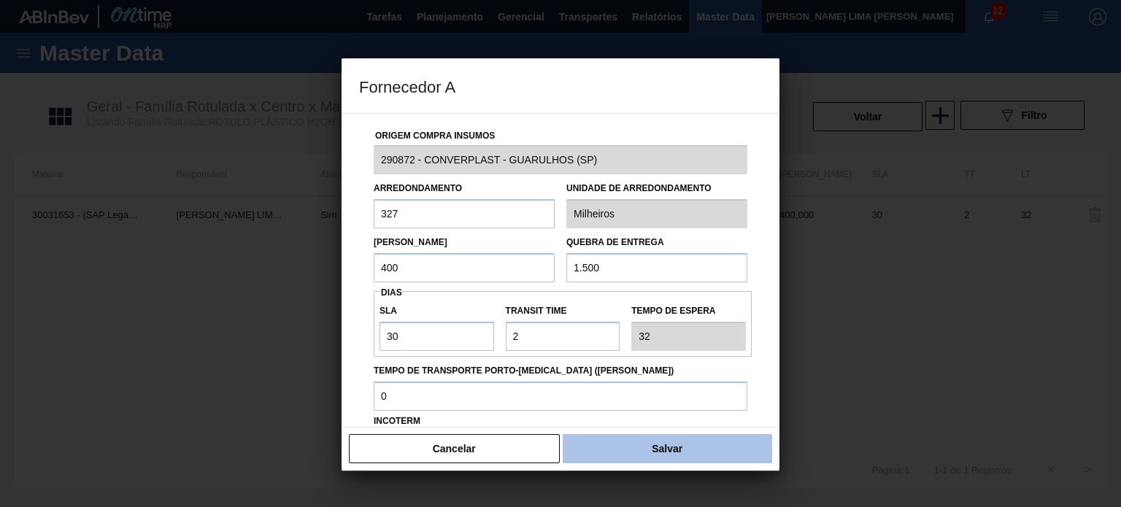
type input "1.500"
click at [622, 454] on button "Salvar" at bounding box center [667, 448] width 209 height 29
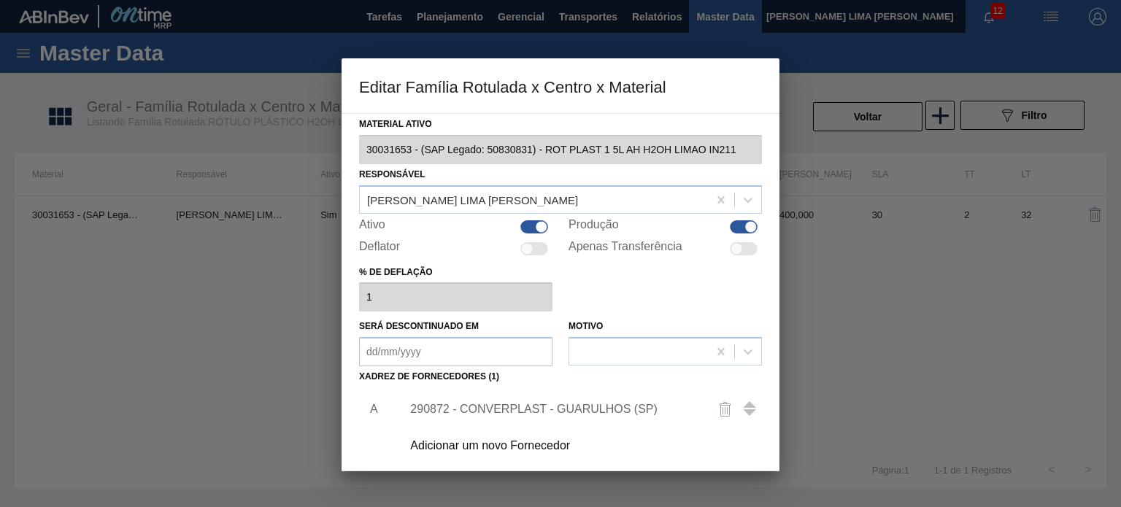
scroll to position [149, 0]
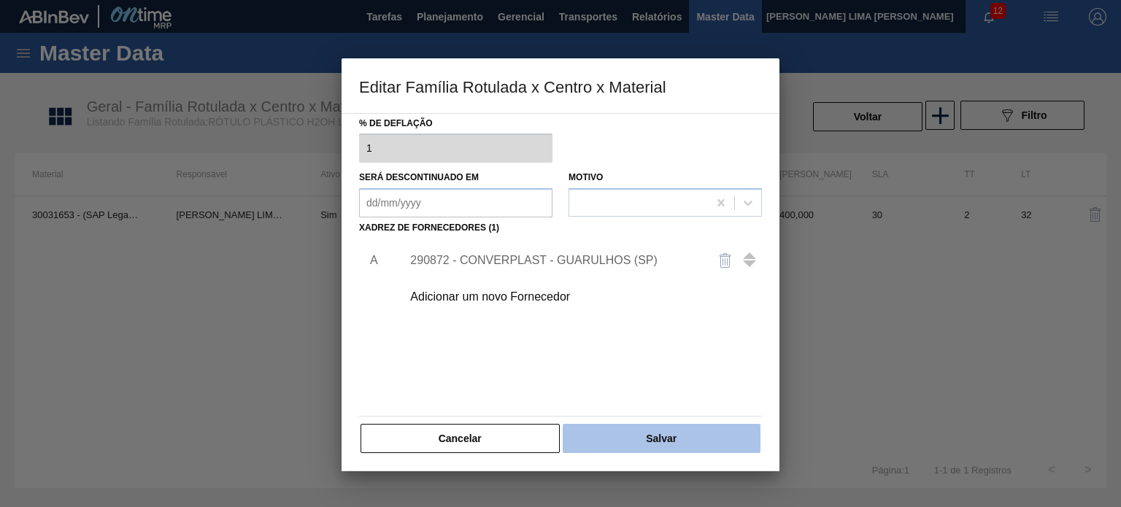
click at [622, 448] on button "Salvar" at bounding box center [662, 438] width 198 height 29
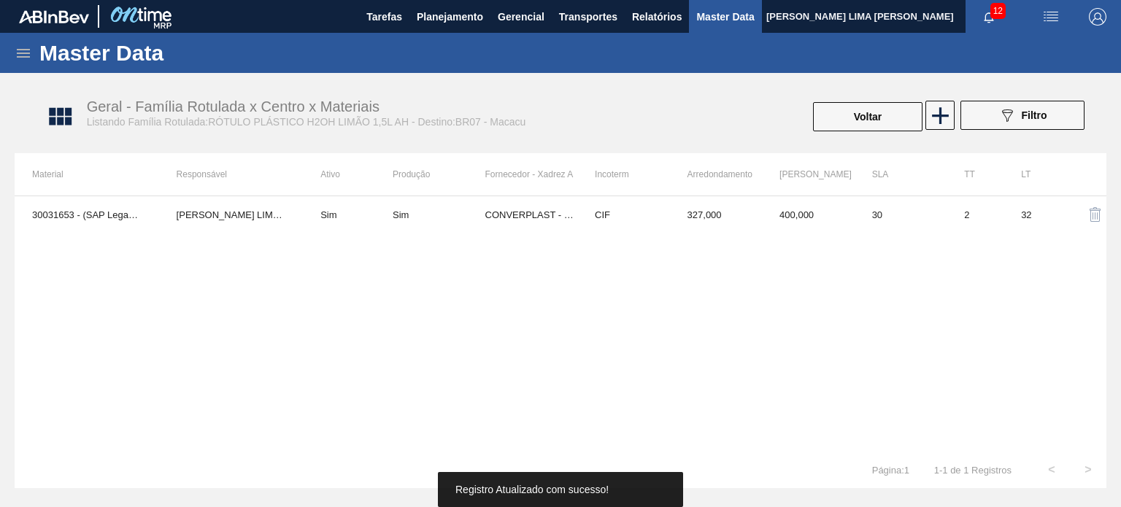
click at [869, 111] on button "Voltar" at bounding box center [867, 116] width 109 height 29
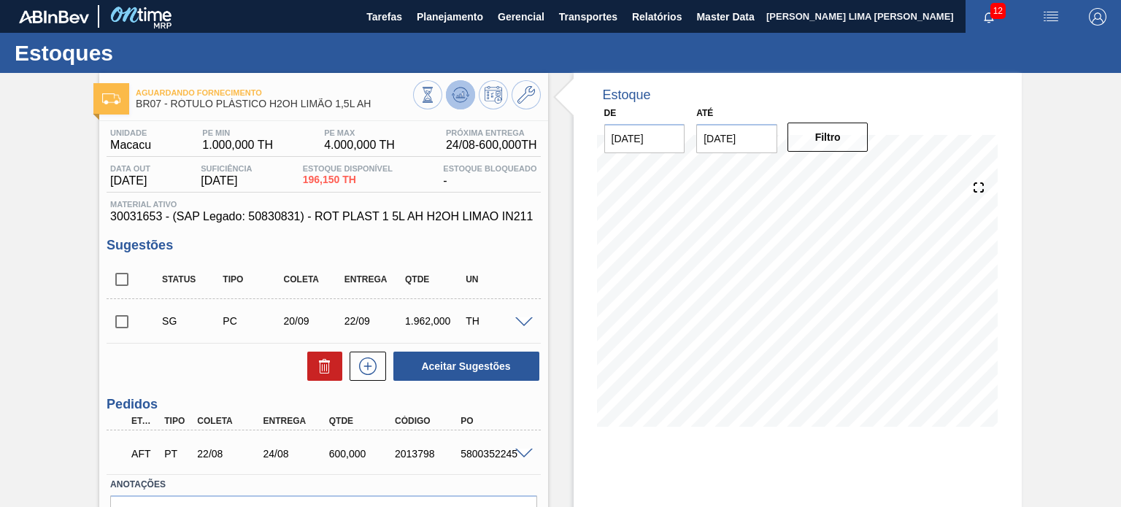
click at [436, 92] on icon at bounding box center [428, 95] width 16 height 16
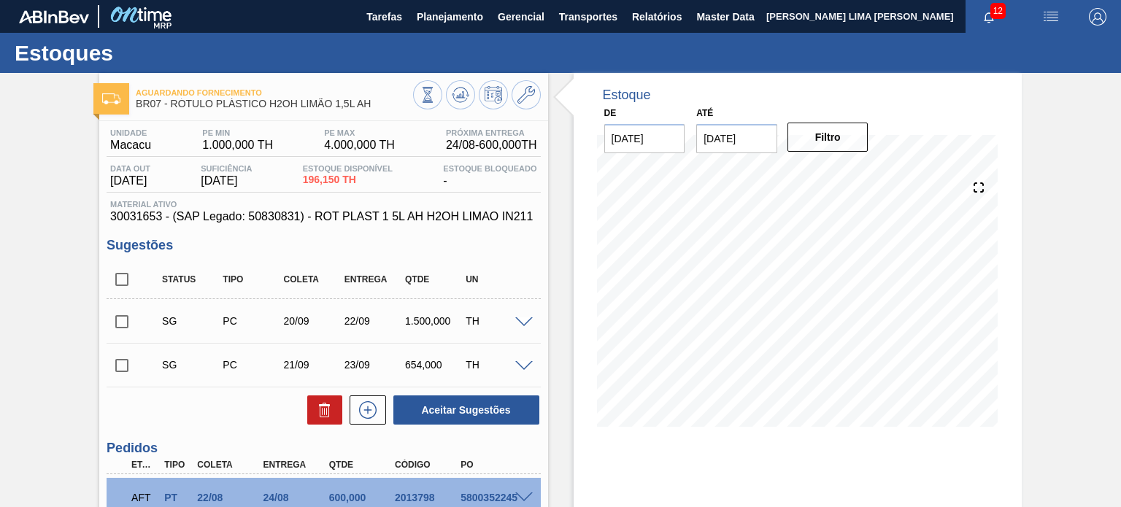
click at [114, 367] on input "checkbox" at bounding box center [122, 365] width 31 height 31
click at [303, 403] on div at bounding box center [321, 409] width 42 height 29
click at [309, 404] on button at bounding box center [324, 409] width 35 height 29
checkbox input "false"
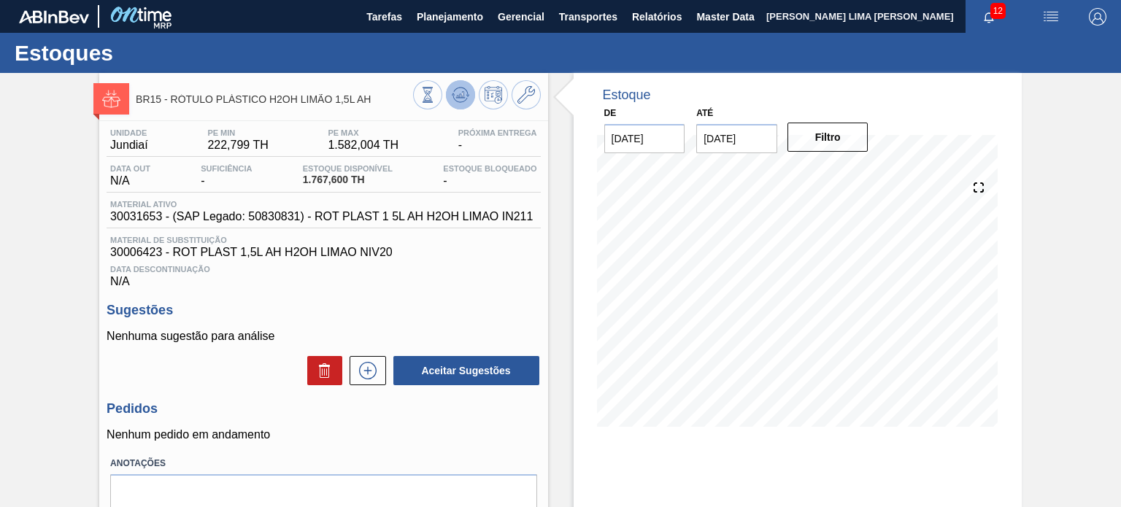
click at [436, 99] on icon at bounding box center [428, 95] width 16 height 16
